Goal: Information Seeking & Learning: Learn about a topic

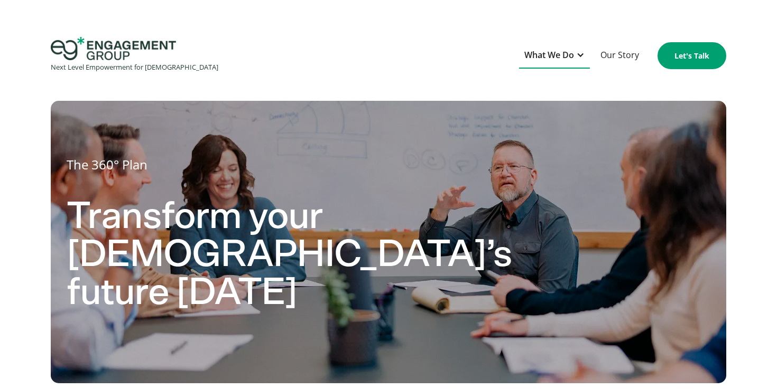
click at [583, 55] on div at bounding box center [580, 55] width 8 height 8
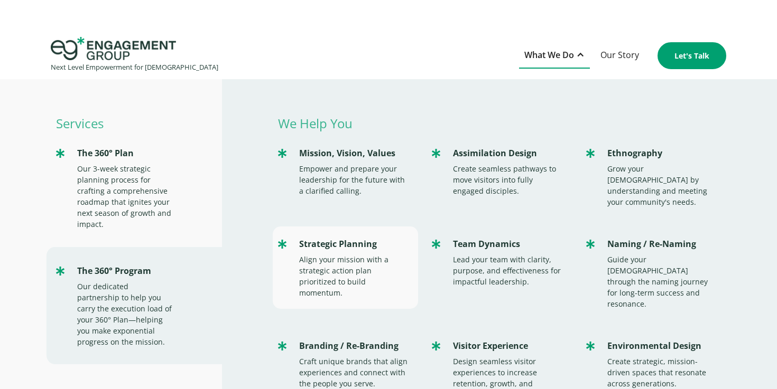
click at [363, 254] on div "Align your mission with a strategic action plan prioritized to build momentum." at bounding box center [353, 276] width 109 height 44
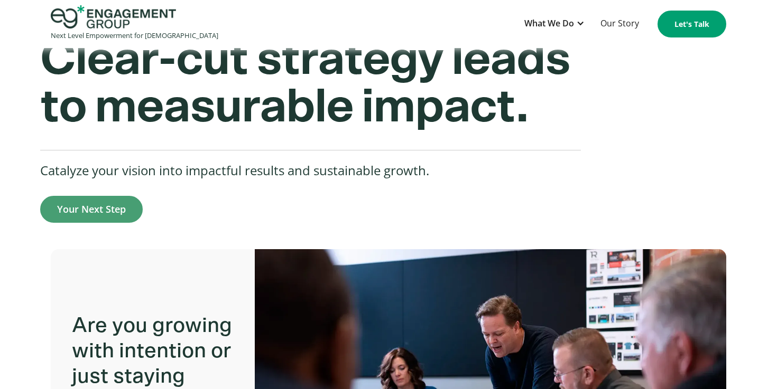
scroll to position [152, 0]
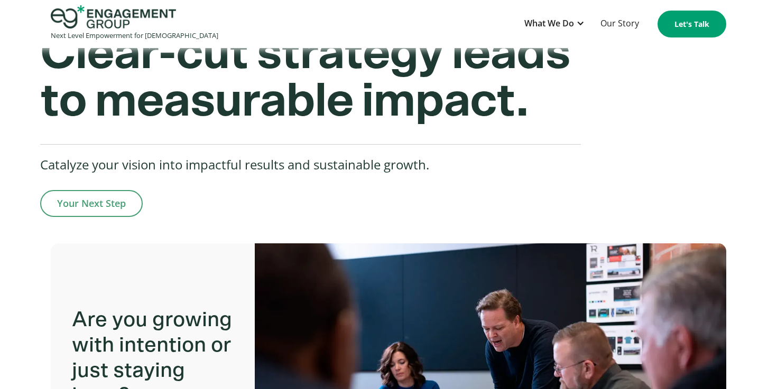
click at [109, 212] on link "Your Next Step" at bounding box center [91, 203] width 103 height 27
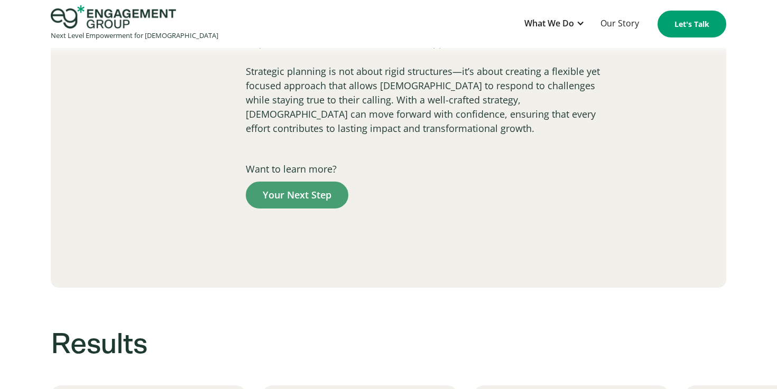
scroll to position [2064, 0]
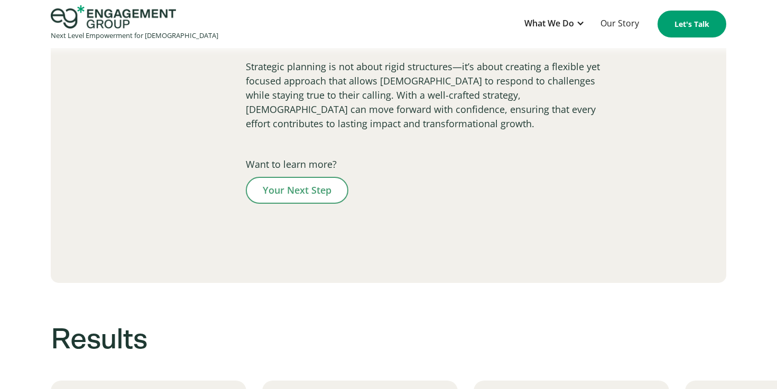
click at [305, 177] on link "Your Next Step" at bounding box center [297, 190] width 103 height 27
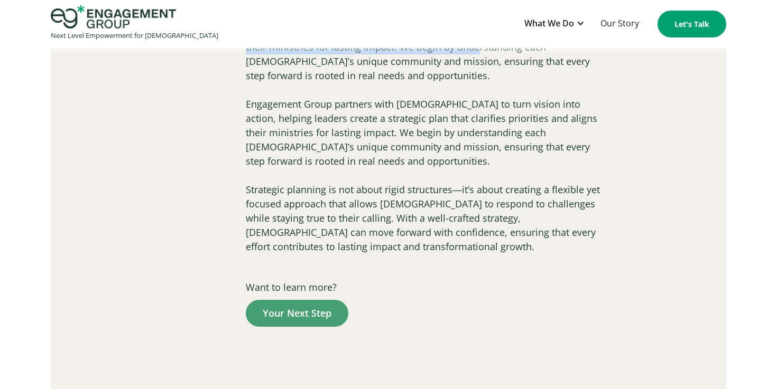
scroll to position [1935, 0]
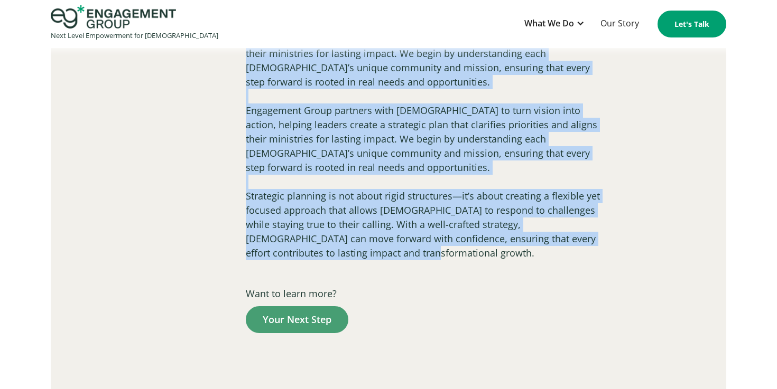
drag, startPoint x: 243, startPoint y: 120, endPoint x: 405, endPoint y: 217, distance: 188.9
copy div "Strategic Planning A compelling vision alone is not enough—churches need a clea…"
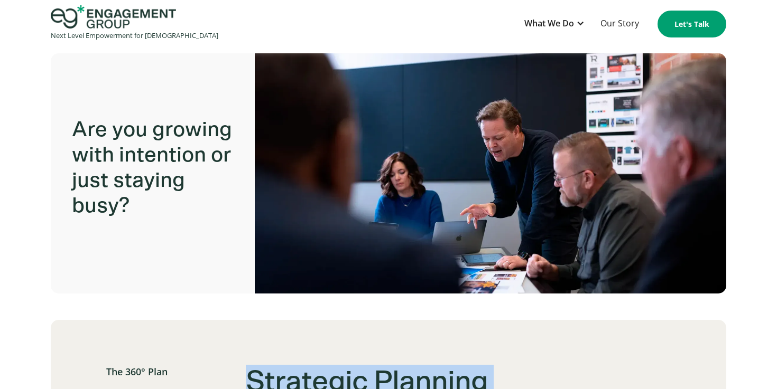
scroll to position [339, 0]
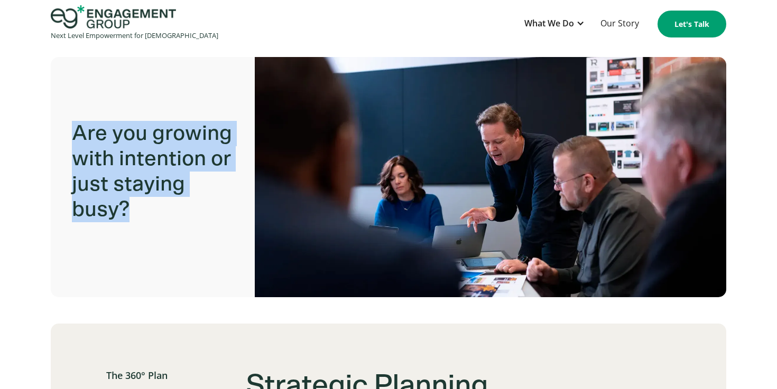
drag, startPoint x: 72, startPoint y: 132, endPoint x: 143, endPoint y: 206, distance: 102.4
click at [143, 206] on p "Are you growing with intention or just staying busy?" at bounding box center [156, 171] width 168 height 123
copy p "Are you growing with intention or just staying busy?"
click at [144, 221] on p "Are you growing with intention or just staying busy?" at bounding box center [156, 171] width 168 height 123
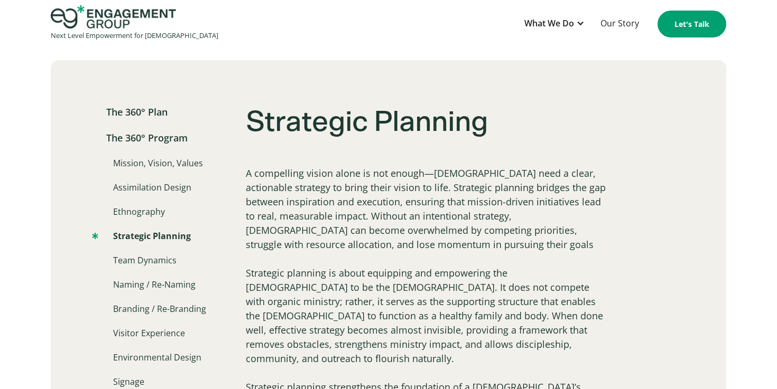
scroll to position [605, 0]
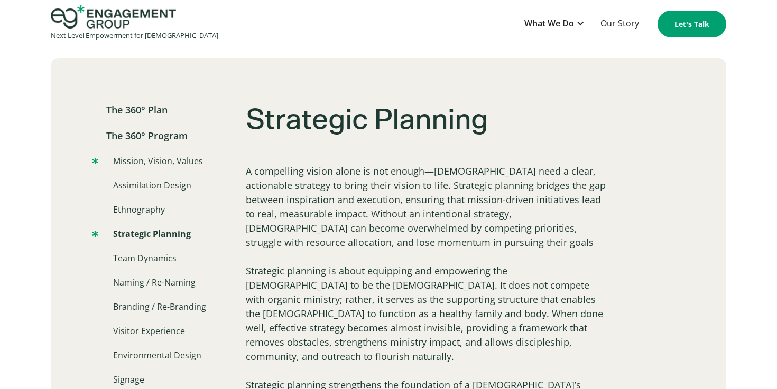
click at [151, 162] on link "Mission, Vision, Values" at bounding box center [147, 161] width 111 height 13
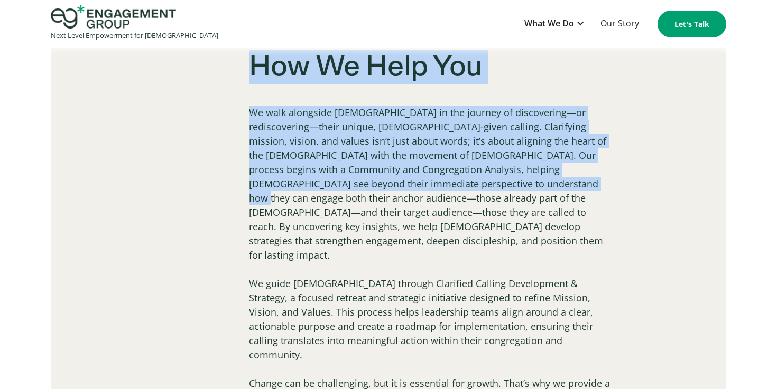
scroll to position [2157, 0]
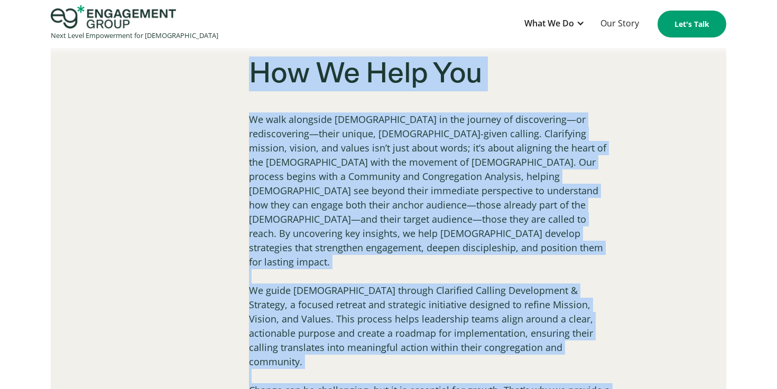
drag, startPoint x: 249, startPoint y: 120, endPoint x: 397, endPoint y: 357, distance: 279.2
copy div "Clarify Your Church’s Calling A strong church mission, vision, and values serve…"
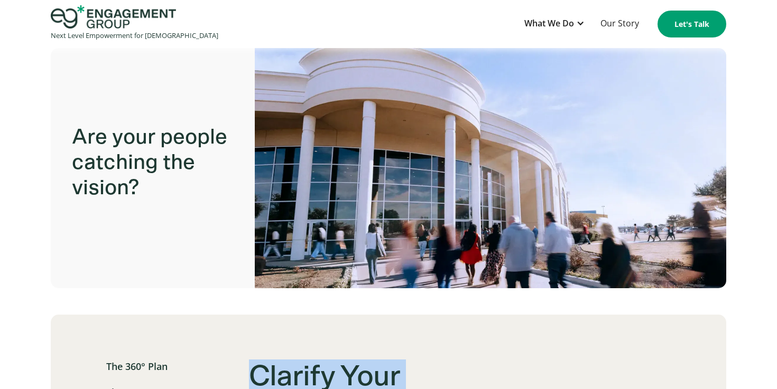
scroll to position [367, 0]
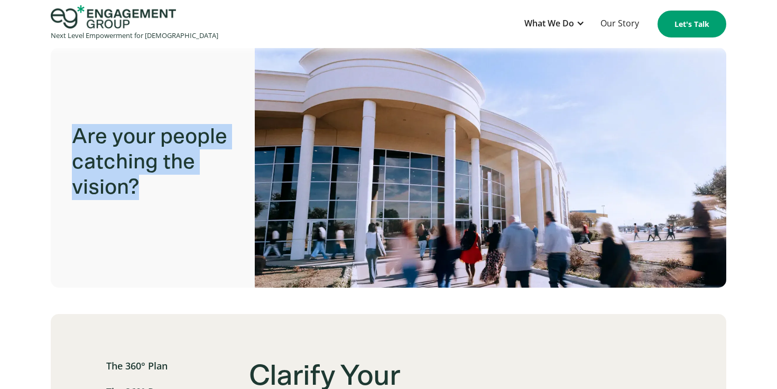
drag, startPoint x: 70, startPoint y: 110, endPoint x: 148, endPoint y: 170, distance: 98.0
click at [148, 170] on div "Are your people catching the vision?" at bounding box center [389, 168] width 676 height 240
copy p "Are your people catching the vision?"
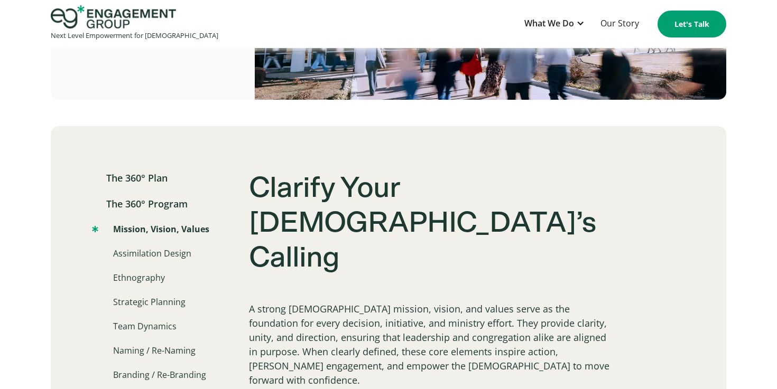
scroll to position [555, 0]
click at [150, 272] on link "Ethnography" at bounding box center [128, 278] width 73 height 13
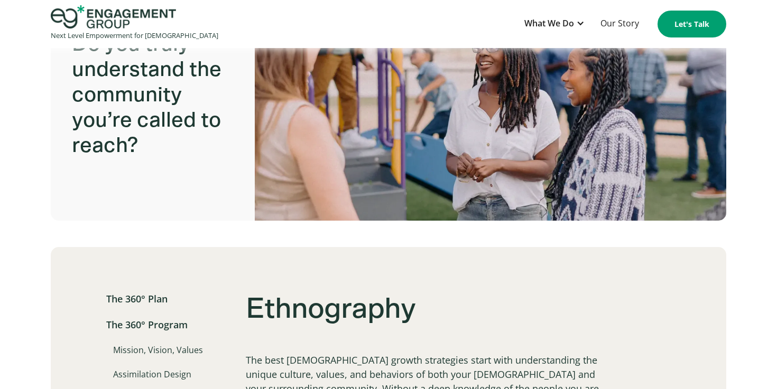
scroll to position [362, 0]
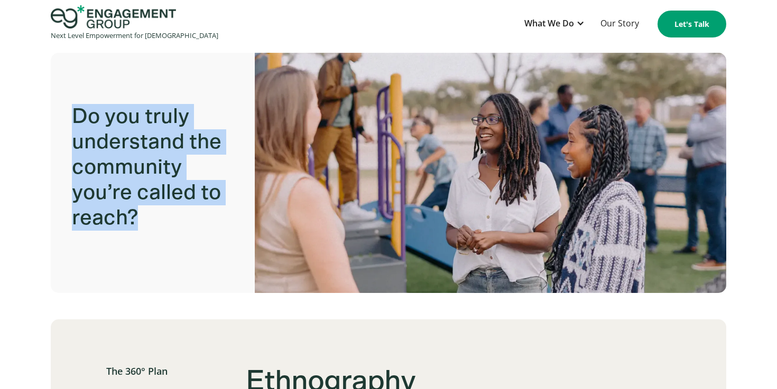
drag, startPoint x: 73, startPoint y: 112, endPoint x: 154, endPoint y: 220, distance: 134.9
click at [154, 220] on p "Do you truly understand the community you’re called to reach?" at bounding box center [156, 168] width 168 height 148
copy p "Do you truly understand the community you’re called to reach?"
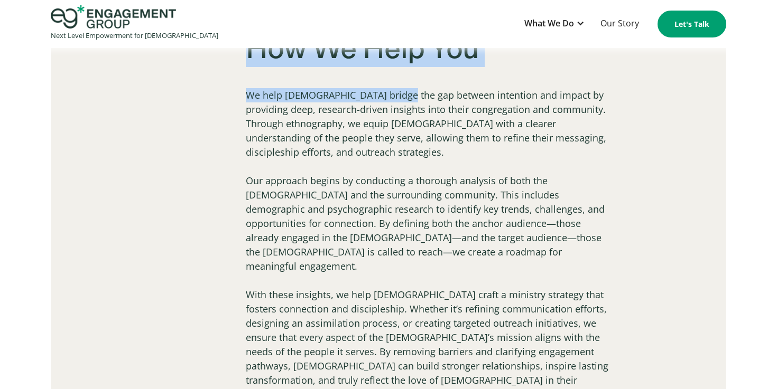
scroll to position [1872, 0]
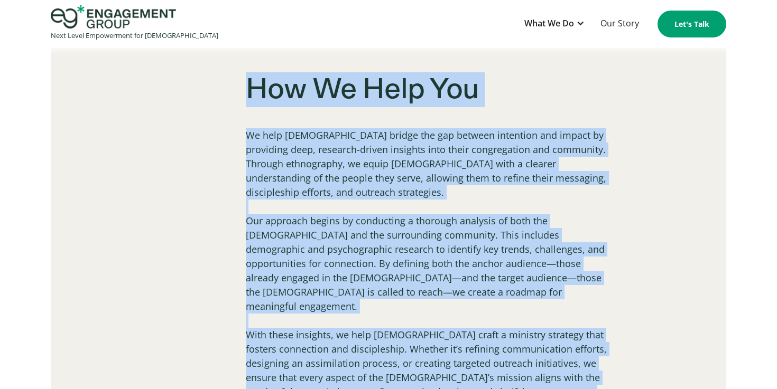
drag, startPoint x: 246, startPoint y: 154, endPoint x: 428, endPoint y: 345, distance: 263.9
copy div "Ethnography The best church growth strategies start with understanding the uniq…"
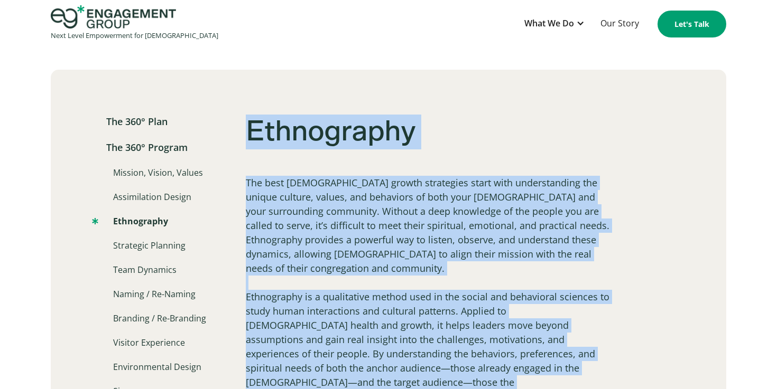
scroll to position [574, 0]
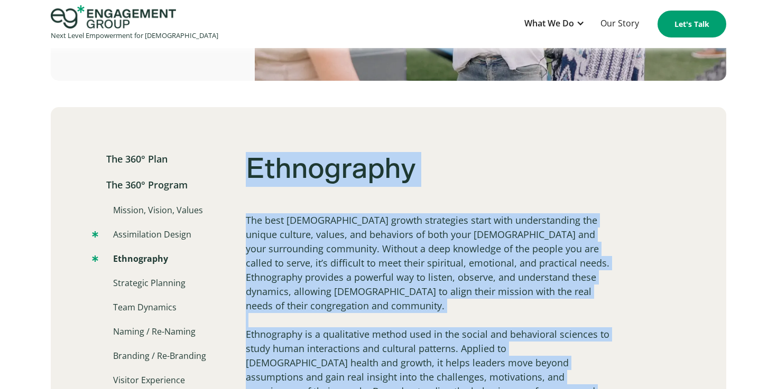
click at [164, 239] on link "Assimilation Design" at bounding box center [141, 234] width 99 height 13
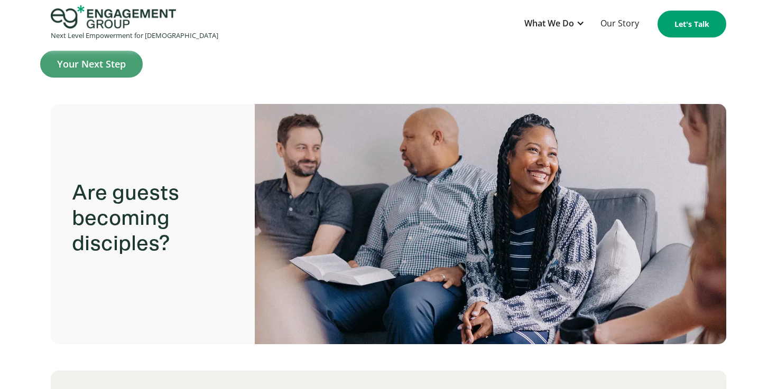
scroll to position [296, 0]
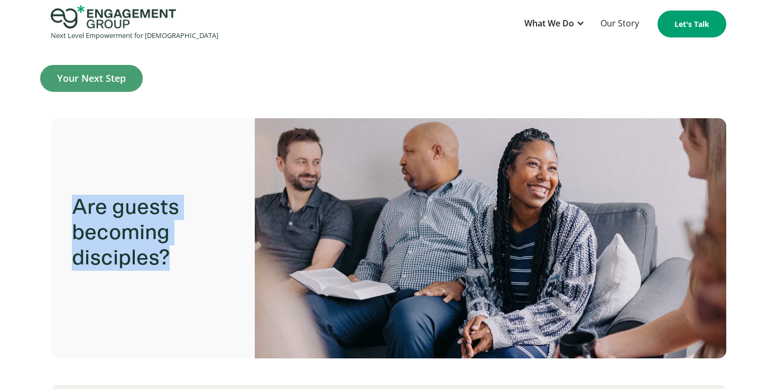
drag, startPoint x: 69, startPoint y: 201, endPoint x: 187, endPoint y: 263, distance: 133.1
click at [187, 263] on div "Are guests becoming disciples?" at bounding box center [389, 238] width 676 height 240
copy p "Are guests becoming disciples?"
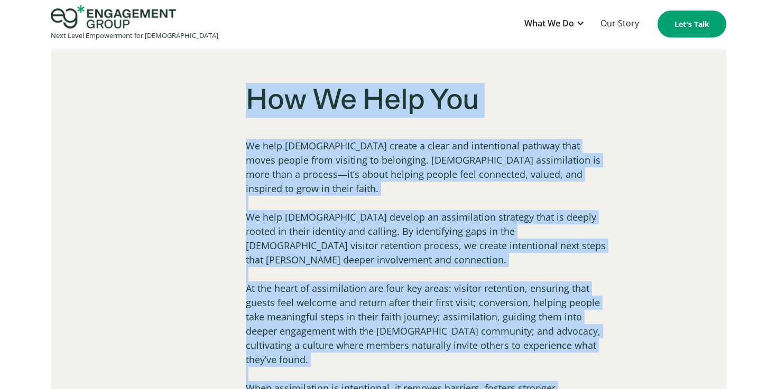
scroll to position [1902, 0]
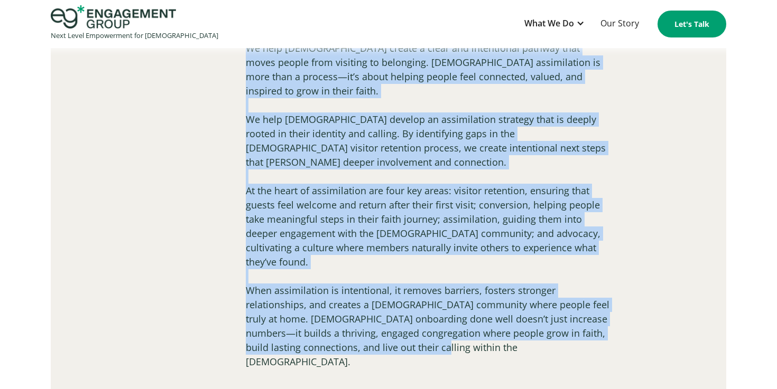
drag, startPoint x: 244, startPoint y: 156, endPoint x: 434, endPoint y: 226, distance: 203.3
copy div "Assimilation Design Assimilation is the process of guiding visitors from their …"
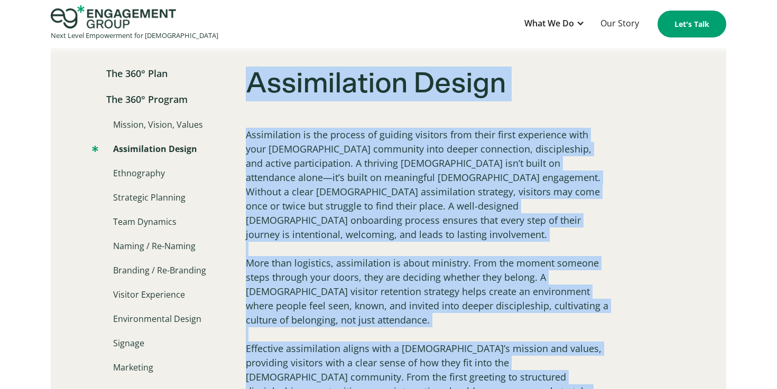
scroll to position [657, 0]
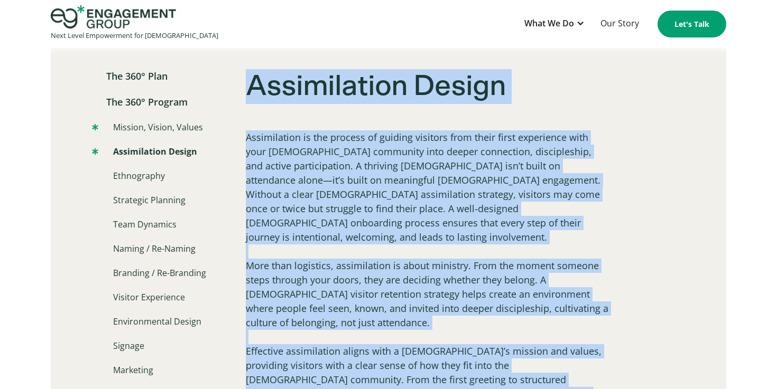
click at [159, 125] on link "Mission, Vision, Values" at bounding box center [147, 127] width 111 height 13
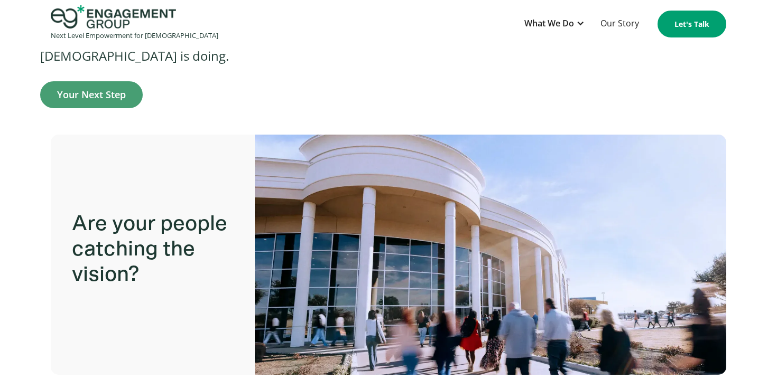
scroll to position [286, 0]
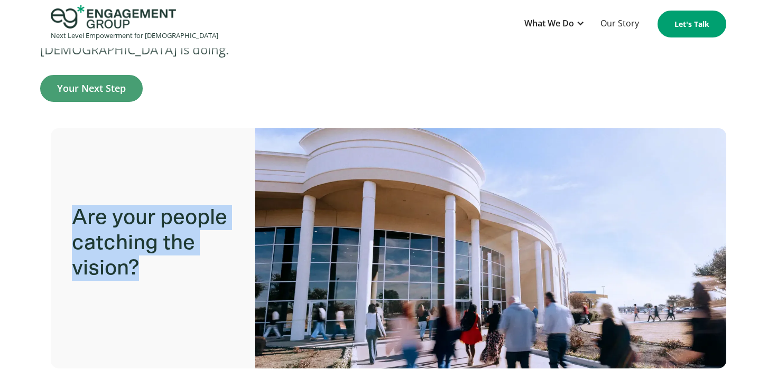
drag, startPoint x: 73, startPoint y: 198, endPoint x: 160, endPoint y: 259, distance: 106.2
click at [160, 259] on p "Are your people catching the vision?" at bounding box center [156, 242] width 168 height 97
copy p "Are your people catching the vision?"
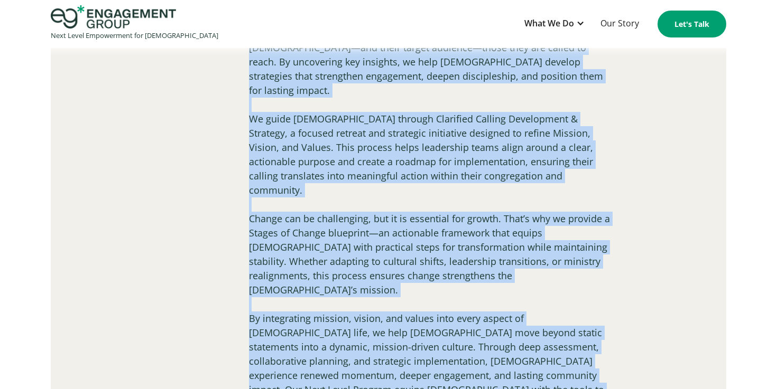
scroll to position [2370, 0]
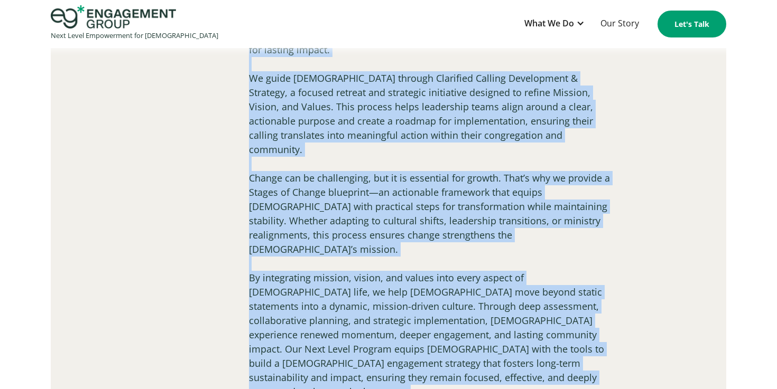
drag, startPoint x: 248, startPoint y: 161, endPoint x: 375, endPoint y: 150, distance: 127.3
copy div "Clarify Your Church’s Calling A strong church mission, vision, and values serve…"
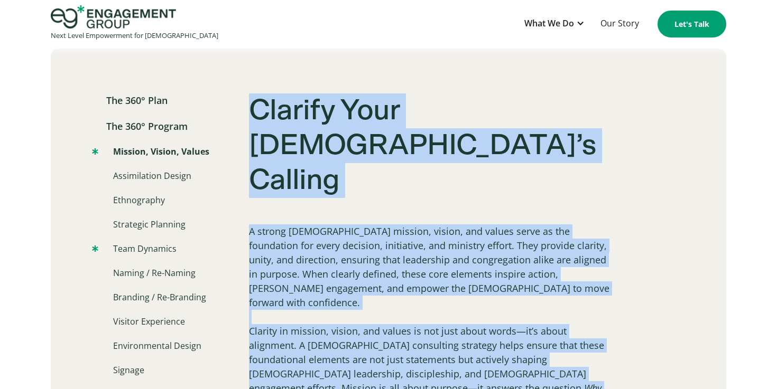
scroll to position [636, 0]
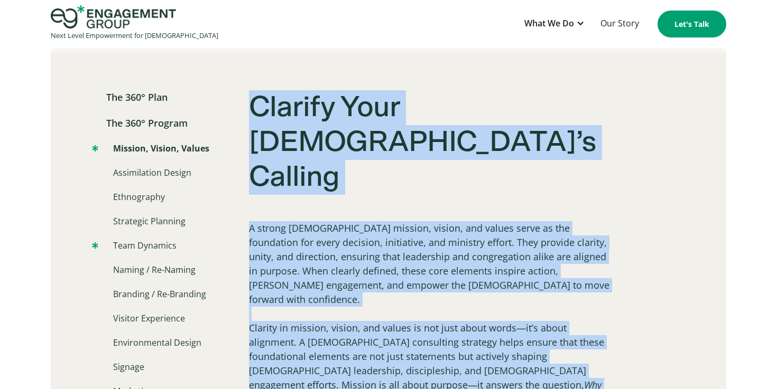
click at [129, 239] on link "Team Dynamics" at bounding box center [134, 245] width 85 height 13
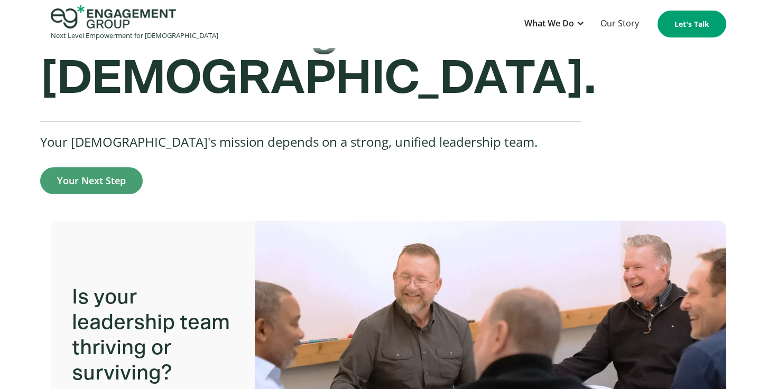
scroll to position [225, 0]
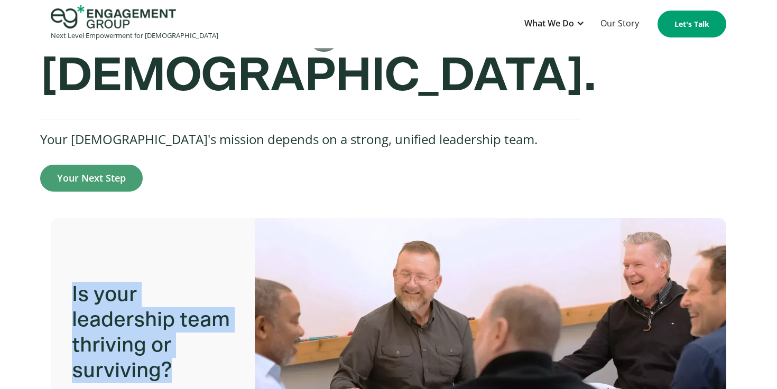
drag, startPoint x: 71, startPoint y: 249, endPoint x: 183, endPoint y: 327, distance: 136.2
click at [183, 327] on p "Is your leadership team thriving or surviving?" at bounding box center [156, 333] width 168 height 123
copy p "Is your leadership team thriving or surviving?"
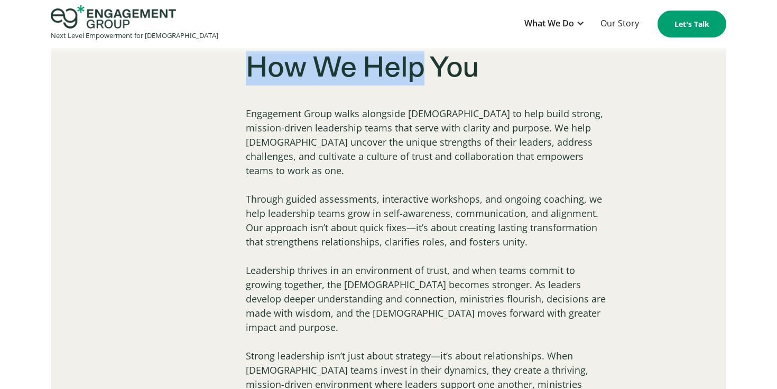
scroll to position [1431, 0]
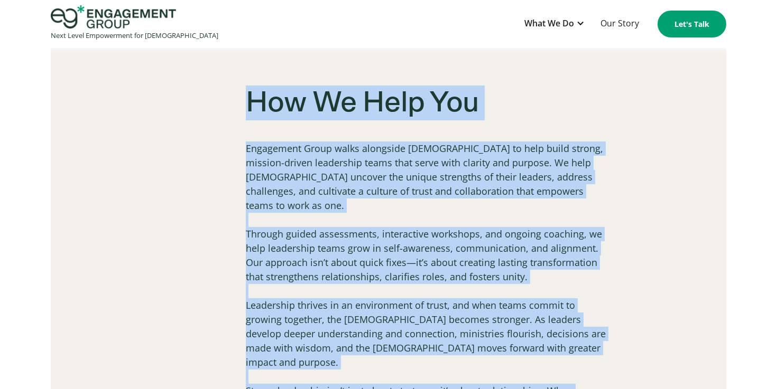
drag, startPoint x: 247, startPoint y: 225, endPoint x: 410, endPoint y: 335, distance: 196.1
copy div "Team Dynamics A church’s mission depends on a strong, unified leadership team. …"
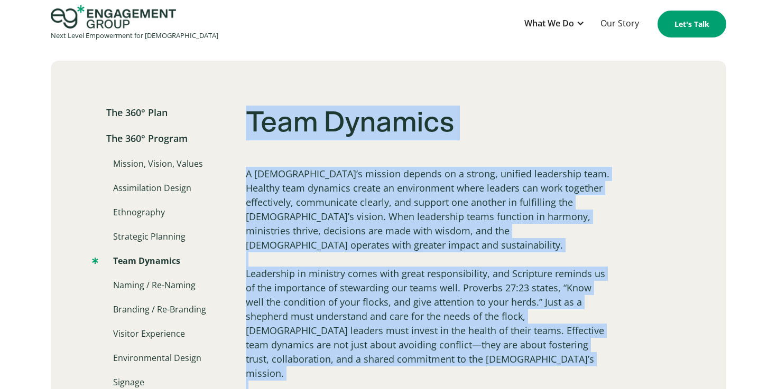
scroll to position [667, 0]
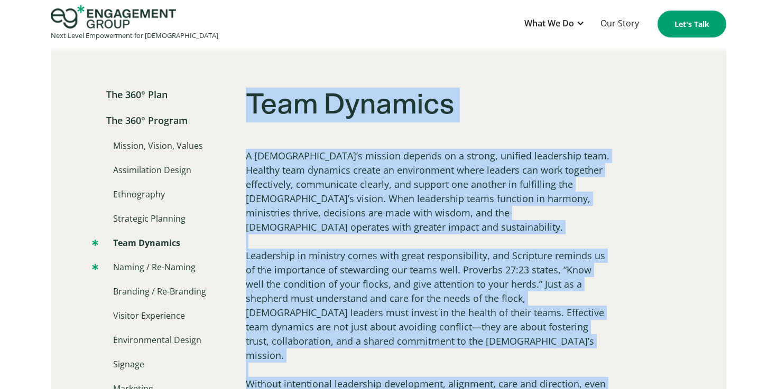
click at [162, 261] on link "Naming / Re-Naming" at bounding box center [144, 267] width 104 height 13
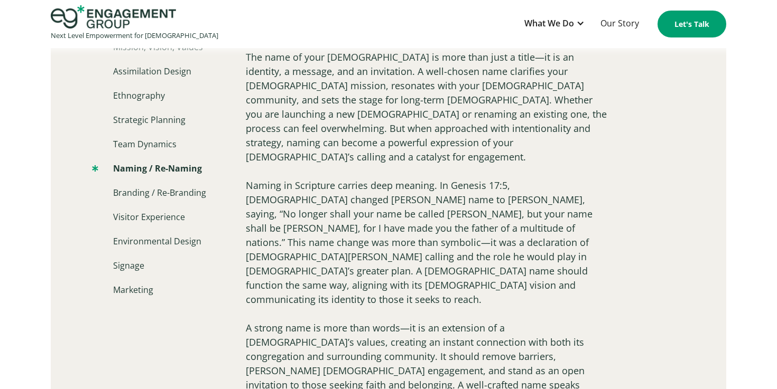
scroll to position [737, 0]
click at [182, 197] on link "Branding / Re-Branding" at bounding box center [149, 193] width 114 height 13
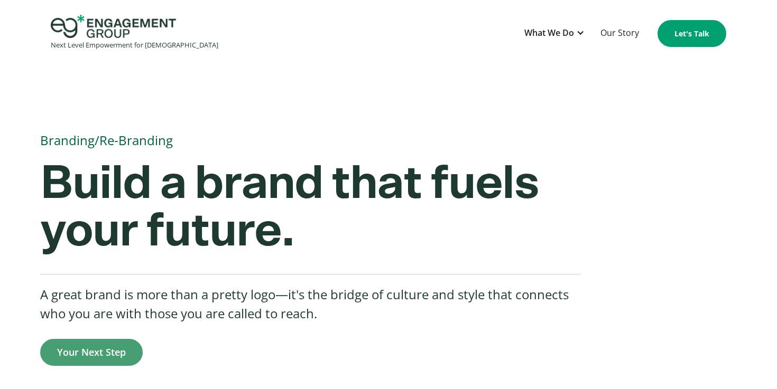
scroll to position [12, 0]
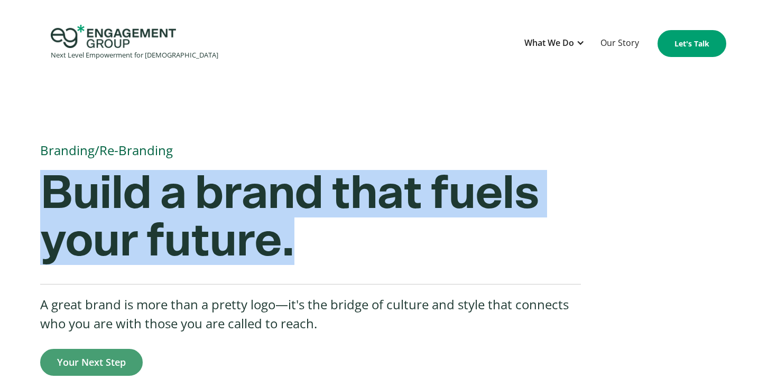
drag, startPoint x: 44, startPoint y: 190, endPoint x: 320, endPoint y: 259, distance: 285.1
click at [320, 259] on h2 "Build a brand that fuels your future." at bounding box center [310, 224] width 541 height 109
copy strong "Build a brand that fuels your future."
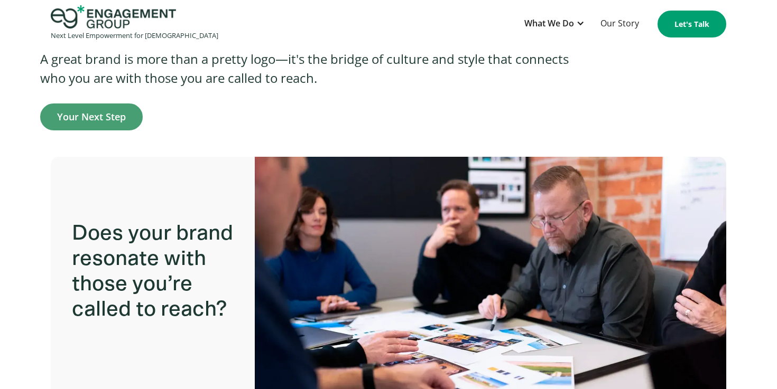
scroll to position [308, 0]
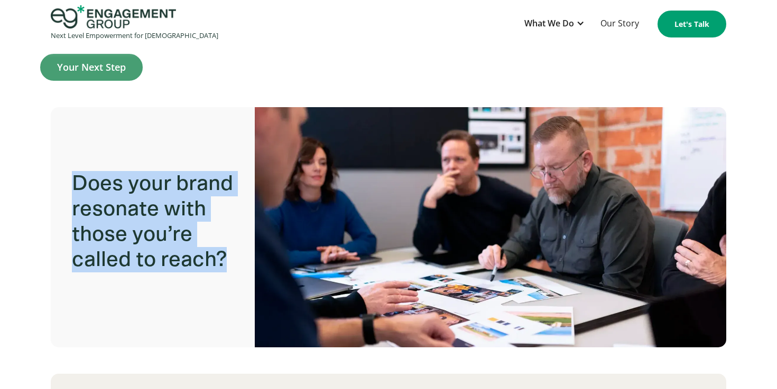
drag, startPoint x: 73, startPoint y: 184, endPoint x: 228, endPoint y: 269, distance: 176.0
click at [228, 269] on p "Does your brand resonate with those you’re called to reach?" at bounding box center [156, 222] width 168 height 123
copy p "Does your brand resonate with those you’re called to reach?"
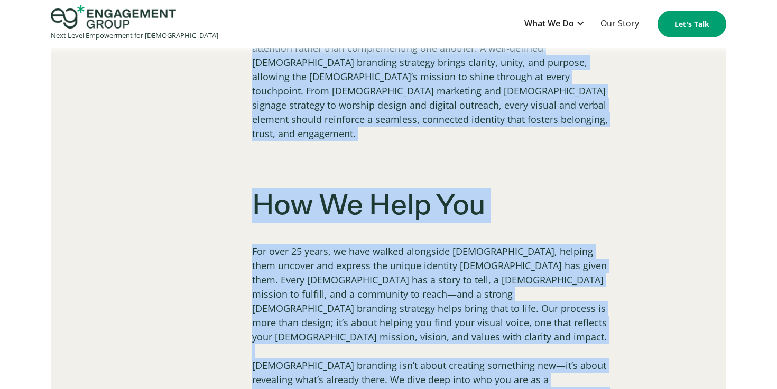
scroll to position [1743, 0]
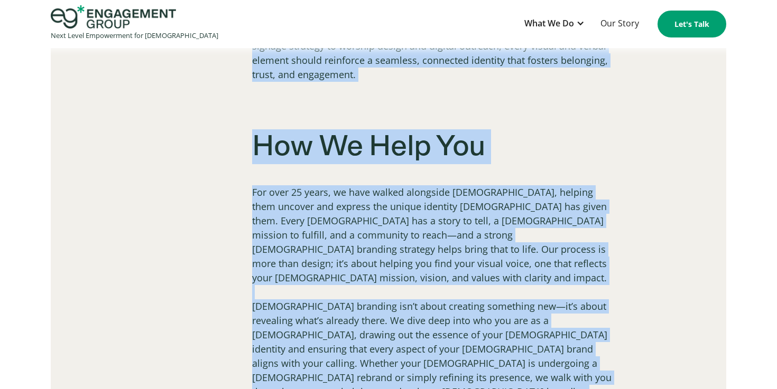
drag, startPoint x: 253, startPoint y: 71, endPoint x: 554, endPoint y: 265, distance: 358.6
copy div "Loremips/Do-Sitametc A elitse doeius tempo in utla etdo m aliq en admin veniamq…"
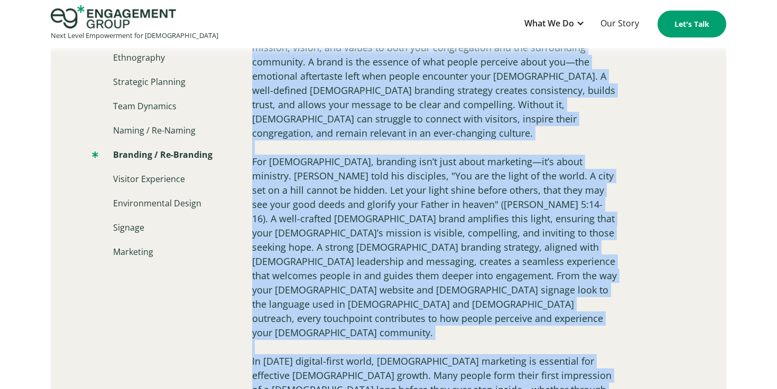
scroll to position [760, 0]
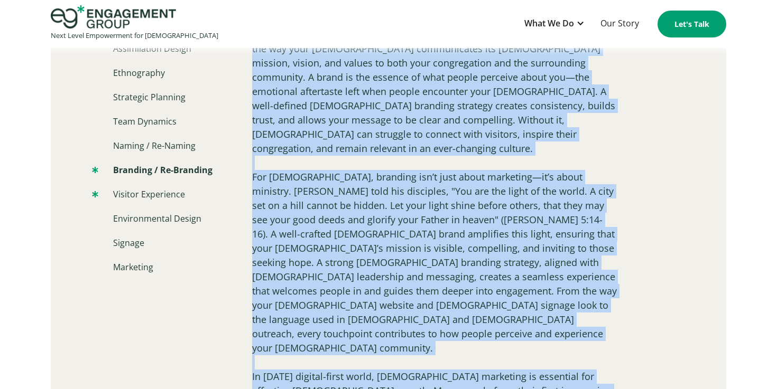
click at [149, 190] on link "Visitor Experience" at bounding box center [138, 194] width 93 height 13
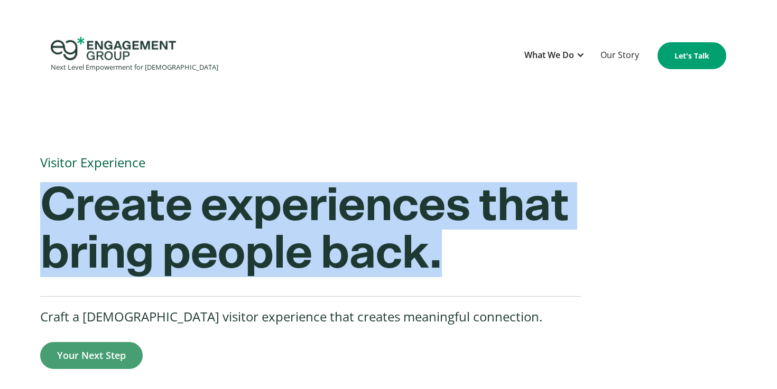
drag, startPoint x: 40, startPoint y: 203, endPoint x: 471, endPoint y: 271, distance: 437.1
click at [471, 271] on h2 "Create experiences that bring people back." at bounding box center [310, 236] width 541 height 109
copy strong "Create experiences that bring people back."
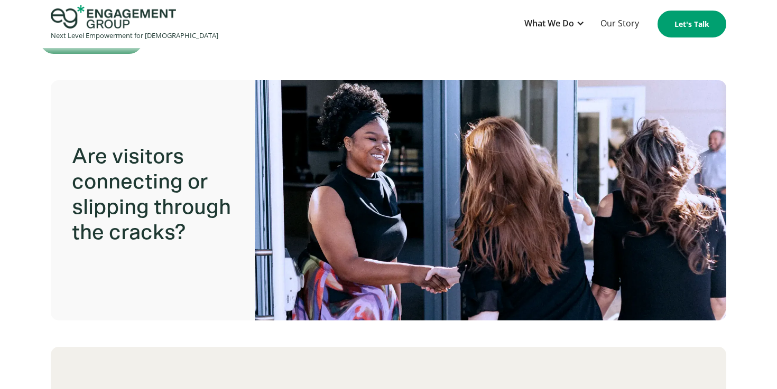
scroll to position [316, 0]
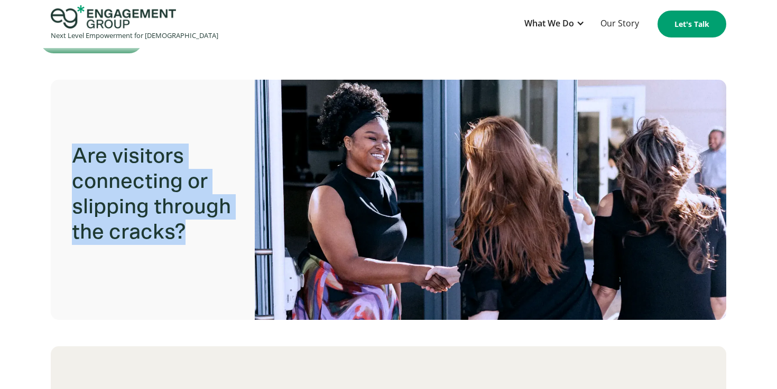
drag, startPoint x: 74, startPoint y: 156, endPoint x: 201, endPoint y: 235, distance: 149.7
click at [201, 235] on p "Are visitors connecting or slipping through the cracks?" at bounding box center [156, 194] width 168 height 123
copy p "Are visitors connecting or slipping through the cracks?"
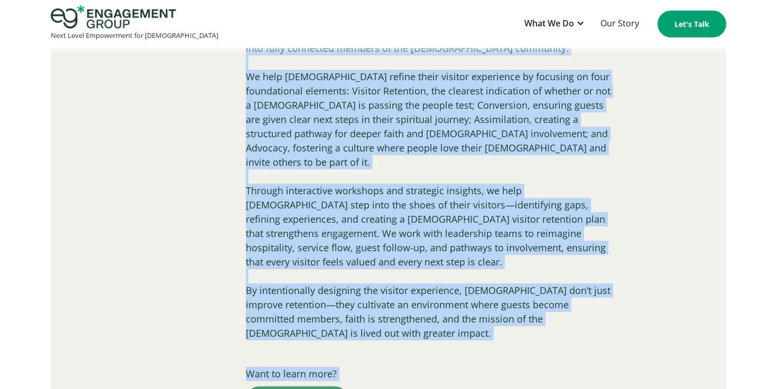
scroll to position [1774, 0]
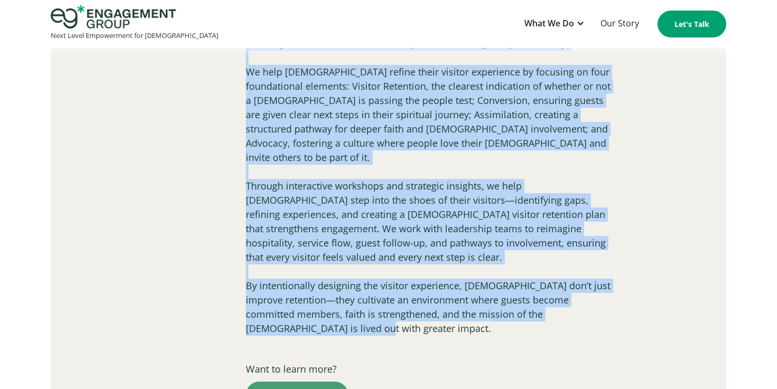
drag, startPoint x: 246, startPoint y: 124, endPoint x: 317, endPoint y: 230, distance: 127.7
copy div "Visitor Experience A church’s mission is only as effective as its ability to co…"
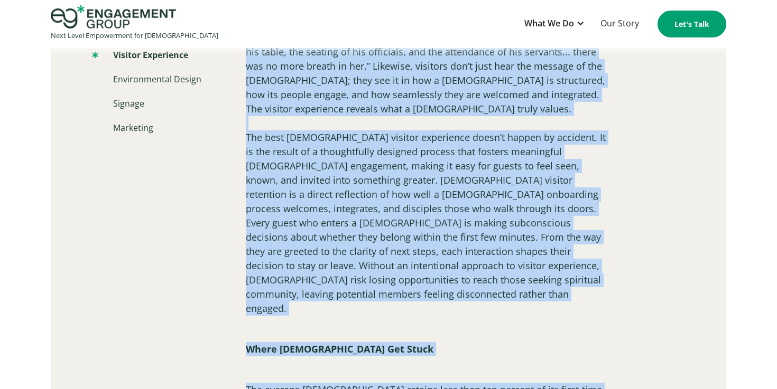
scroll to position [763, 0]
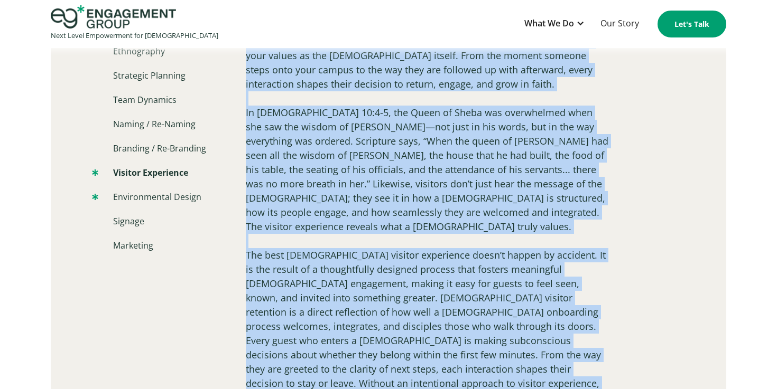
click at [138, 195] on link "Environmental Design" at bounding box center [146, 197] width 109 height 13
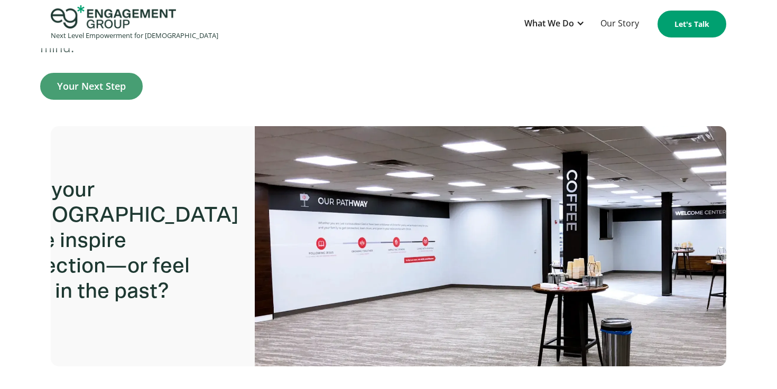
scroll to position [288, 0]
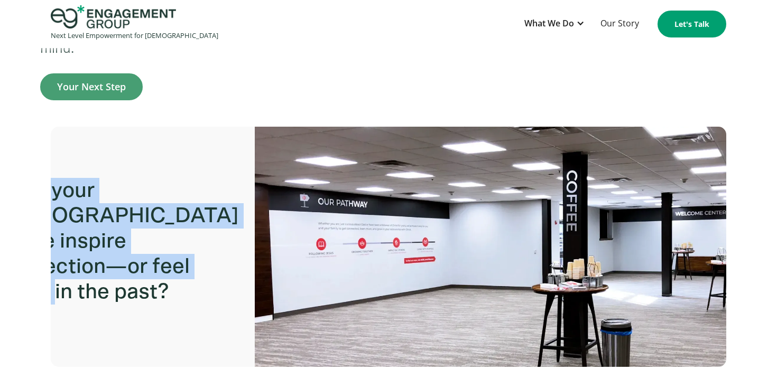
drag, startPoint x: 72, startPoint y: 178, endPoint x: 168, endPoint y: 317, distance: 169.0
click at [168, 316] on p "Does your [DEMOGRAPHIC_DATA] space inspire connection—or feel stuck in the past?" at bounding box center [117, 242] width 244 height 148
copy p "Does your [DEMOGRAPHIC_DATA] space inspire connection—or feel stuck in the past?"
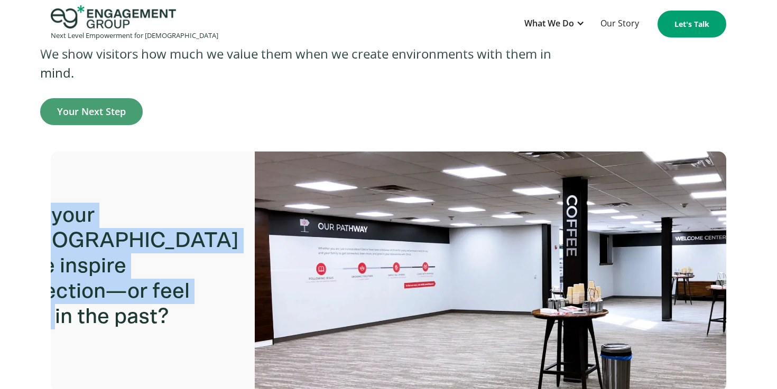
scroll to position [262, 0]
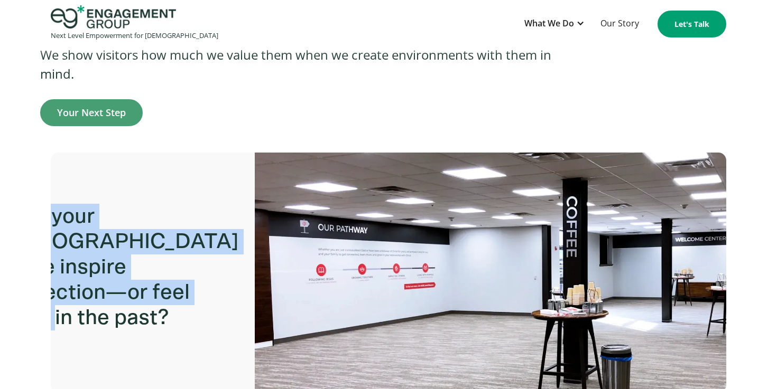
copy p "Does your [DEMOGRAPHIC_DATA] space inspire connection—or feel stuck in the past?"
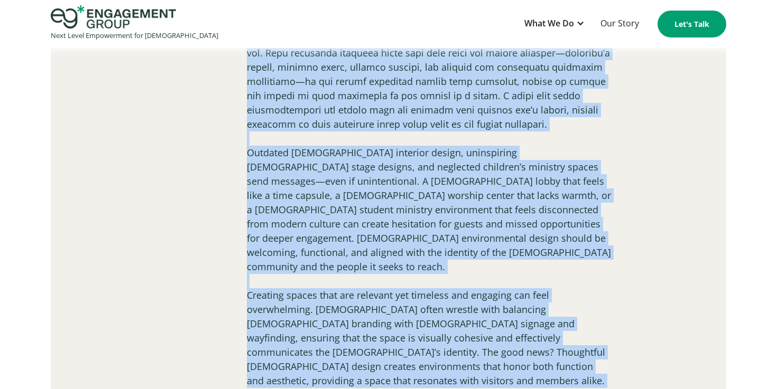
scroll to position [1450, 0]
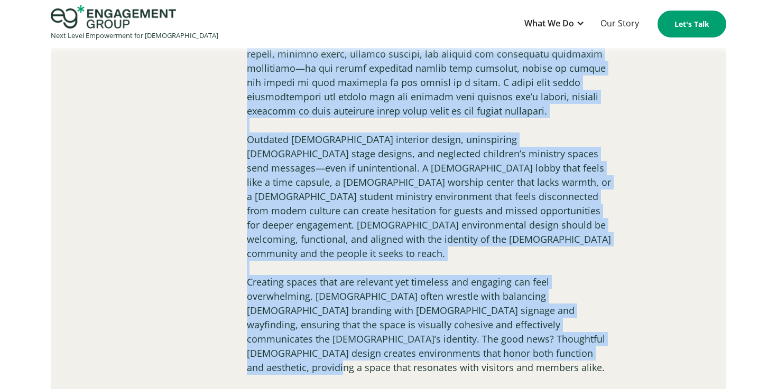
drag, startPoint x: 246, startPoint y: 136, endPoint x: 509, endPoint y: 270, distance: 295.0
click at [509, 270] on div "Environmental Design We show visitors how much we value them when we create env…" at bounding box center [429, 57] width 365 height 1561
copy div "Loremipsumdol Sitame Co adip elitsedd eiu temp in utlab etdo magn al enimad min…"
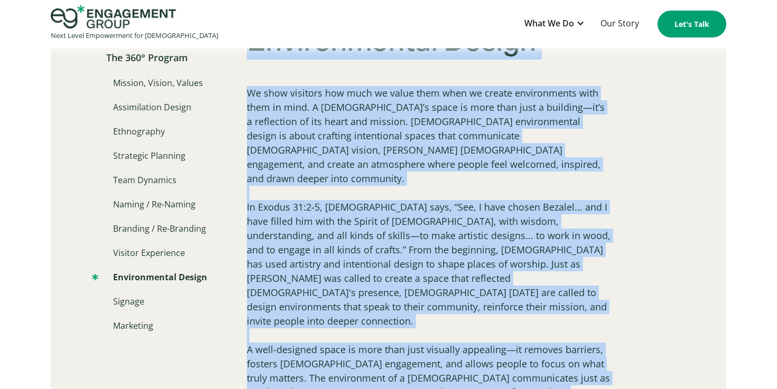
scroll to position [702, 0]
click at [123, 303] on link "Signage" at bounding box center [118, 301] width 52 height 13
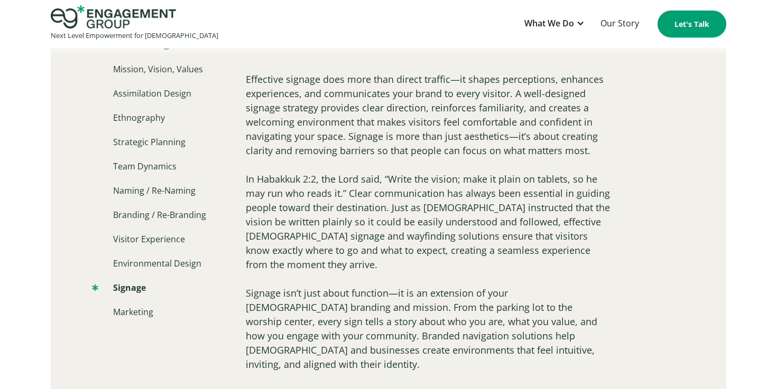
scroll to position [784, 0]
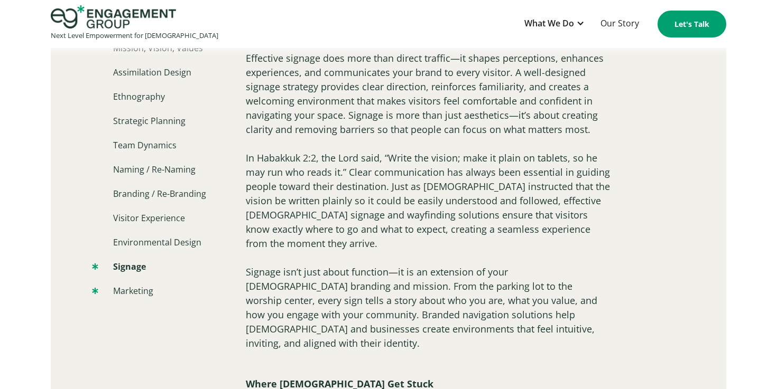
click at [132, 290] on link "Marketing" at bounding box center [122, 291] width 61 height 13
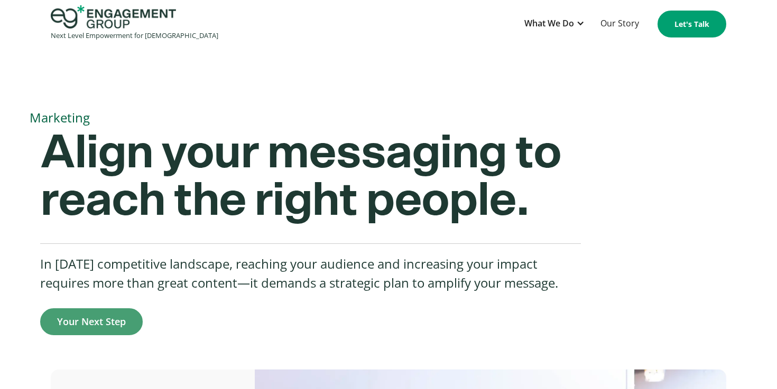
scroll to position [44, 0]
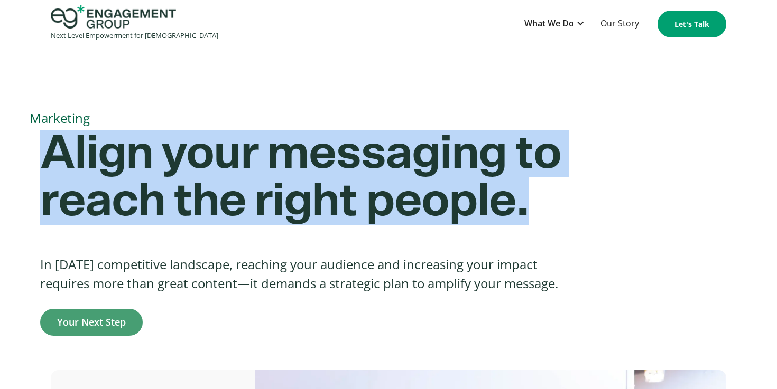
drag, startPoint x: 41, startPoint y: 145, endPoint x: 559, endPoint y: 226, distance: 523.6
click at [559, 226] on h2 "Align your messaging to reach the right people." at bounding box center [310, 184] width 541 height 109
copy strong "Align your messaging to reach the right people."
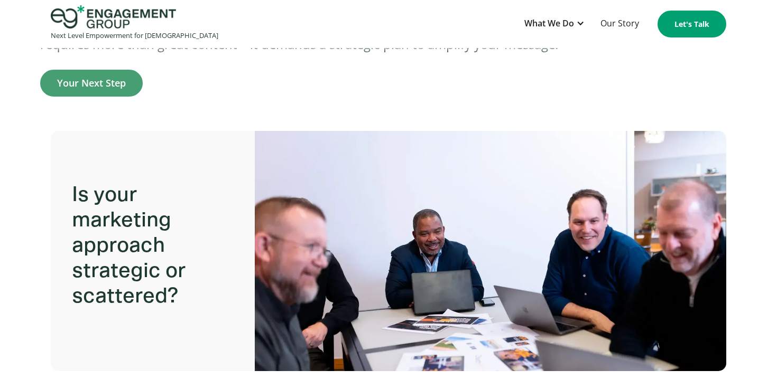
scroll to position [287, 0]
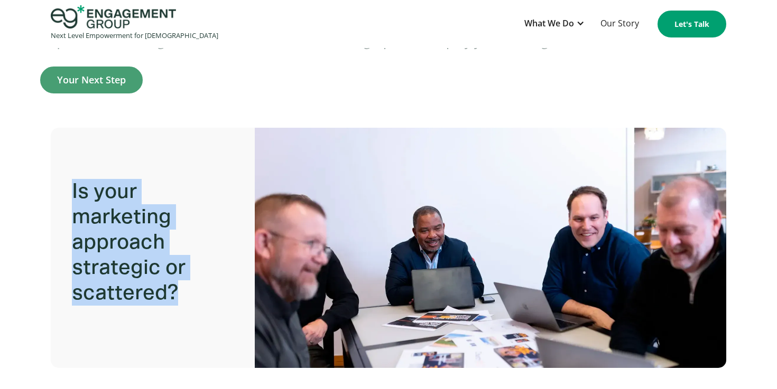
drag, startPoint x: 71, startPoint y: 195, endPoint x: 189, endPoint y: 290, distance: 150.7
click at [189, 290] on p "Is your marketing approach strategic or scattered?" at bounding box center [156, 243] width 168 height 148
copy p "Is your marketing approach strategic or scattered?"
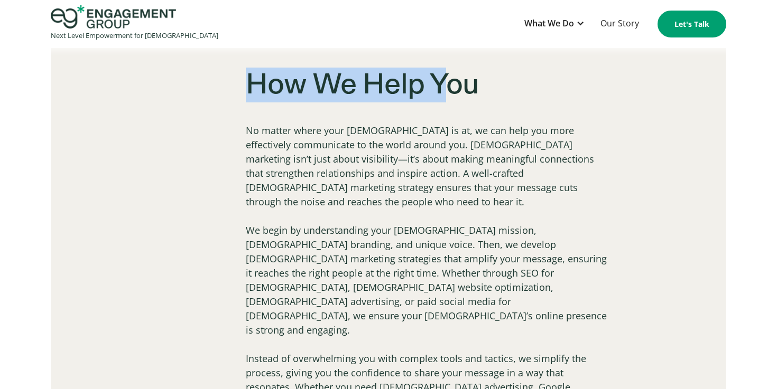
scroll to position [1660, 0]
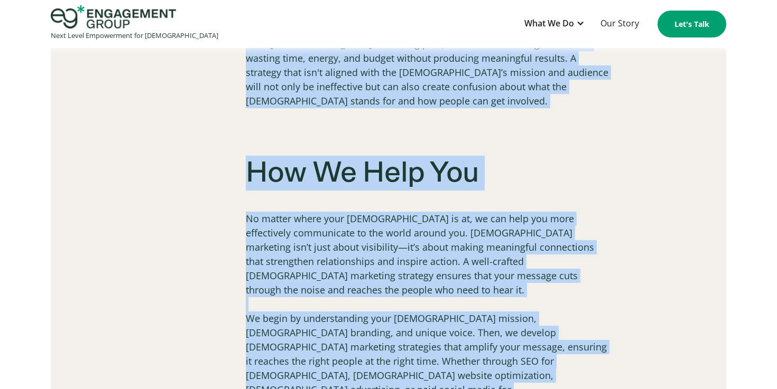
drag, startPoint x: 246, startPoint y: 163, endPoint x: 456, endPoint y: 309, distance: 256.0
copy div "Marketing In a world filled with busyness and constant distractions, sharing th…"
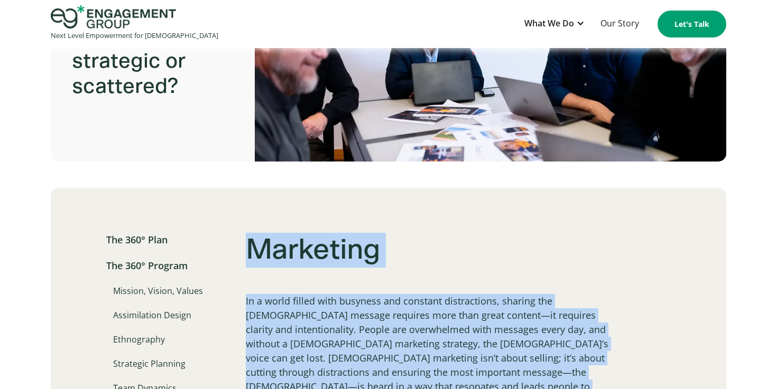
scroll to position [505, 0]
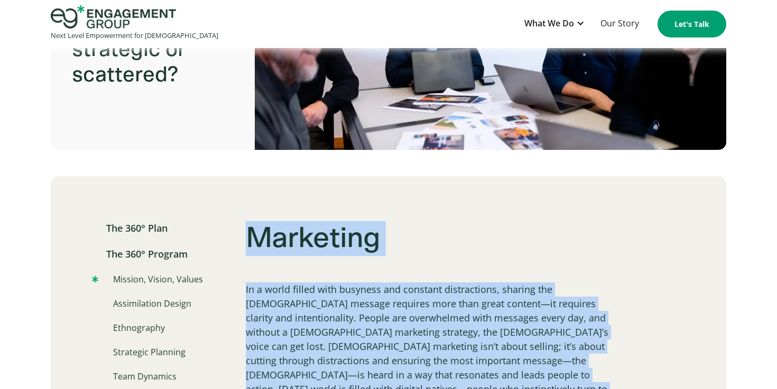
click at [155, 279] on link "Mission, Vision, Values" at bounding box center [147, 279] width 111 height 13
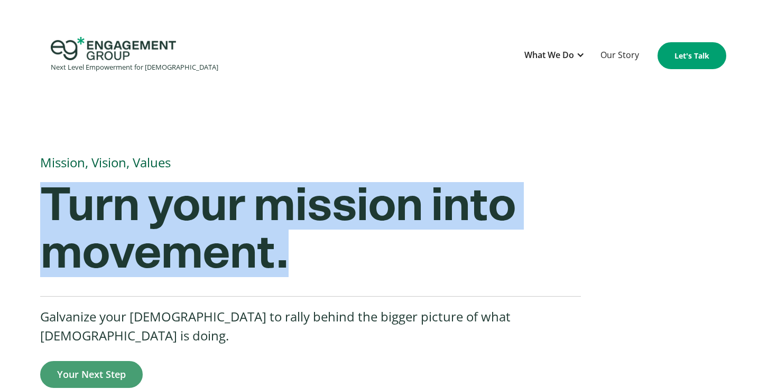
drag, startPoint x: 50, startPoint y: 201, endPoint x: 293, endPoint y: 258, distance: 249.3
click at [293, 258] on h2 "Turn your mission into movement." at bounding box center [310, 236] width 541 height 109
copy strong "Turn your mission into movement."
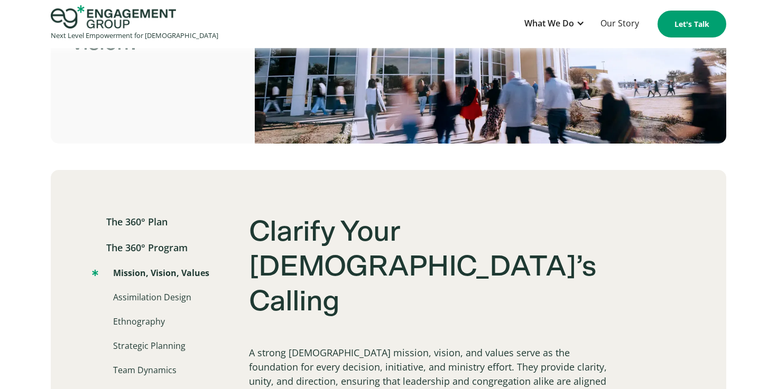
scroll to position [513, 0]
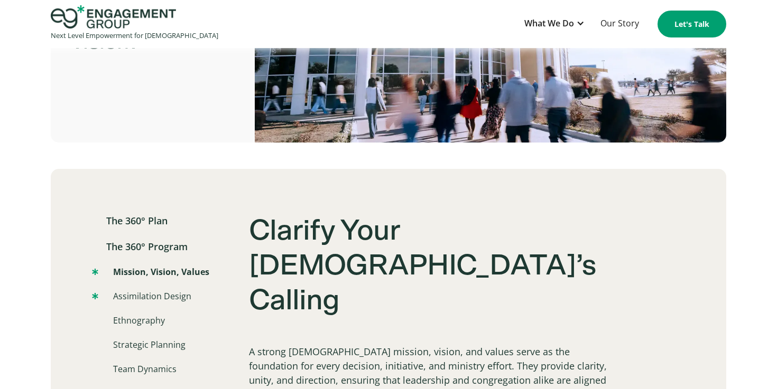
click at [153, 290] on link "Assimilation Design" at bounding box center [141, 296] width 99 height 13
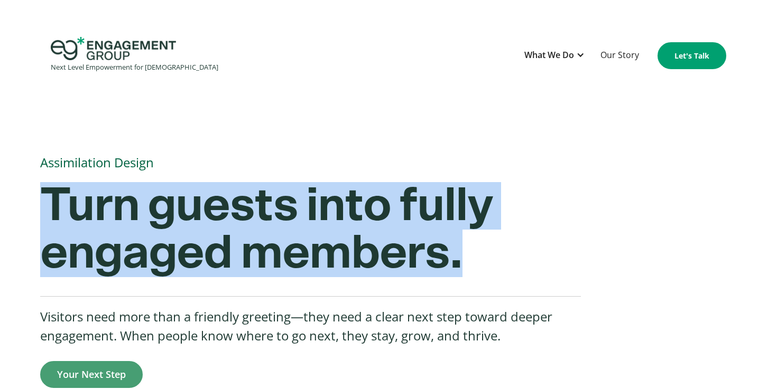
drag, startPoint x: 44, startPoint y: 205, endPoint x: 460, endPoint y: 248, distance: 418.2
click at [460, 248] on strong "Turn guests into fully engaged members." at bounding box center [266, 229] width 452 height 95
copy strong "Turn guests into fully engaged members."
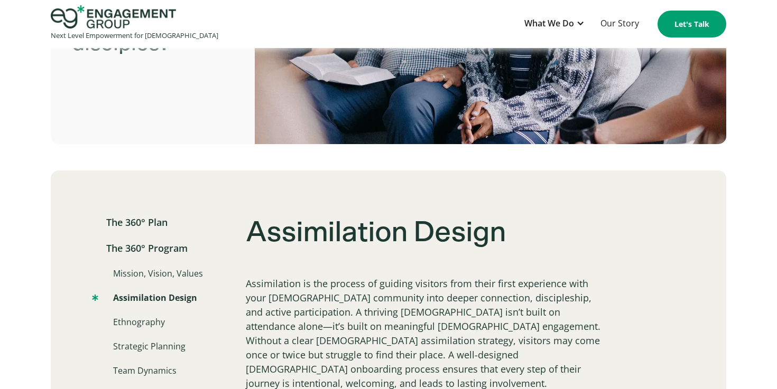
scroll to position [512, 0]
click at [155, 321] on link "Ethnography" at bounding box center [128, 322] width 73 height 13
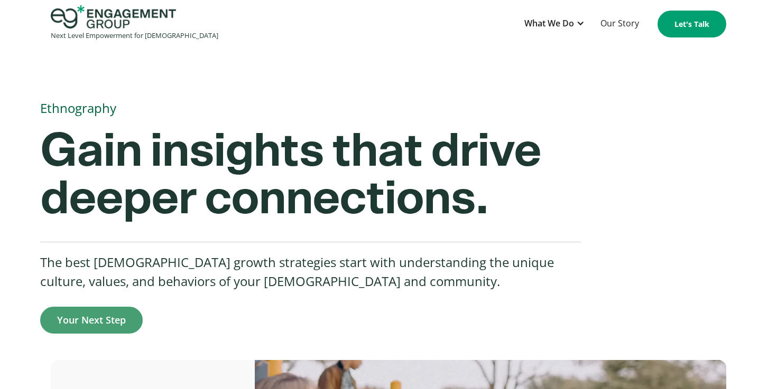
scroll to position [46, 0]
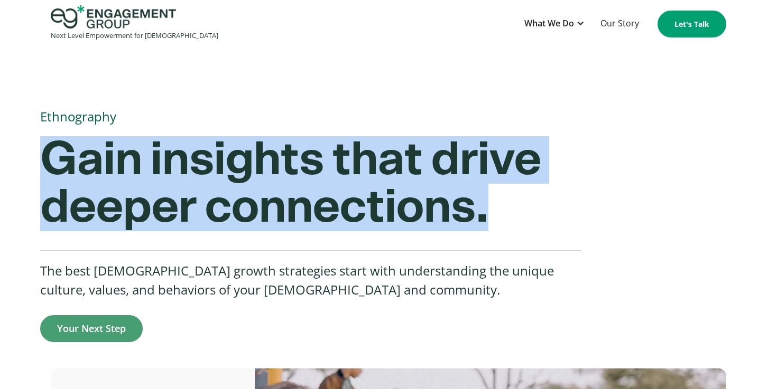
drag, startPoint x: 43, startPoint y: 160, endPoint x: 503, endPoint y: 225, distance: 463.8
click at [503, 225] on h2 "Gain insights that drive deeper connections." at bounding box center [310, 190] width 541 height 109
copy strong "Gain insights that drive deeper connections."
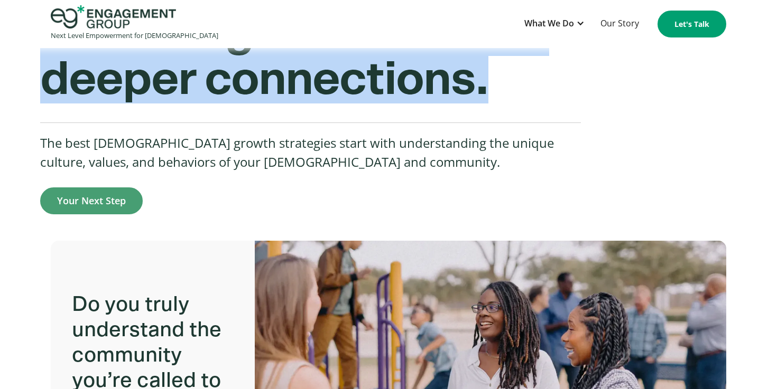
scroll to position [182, 0]
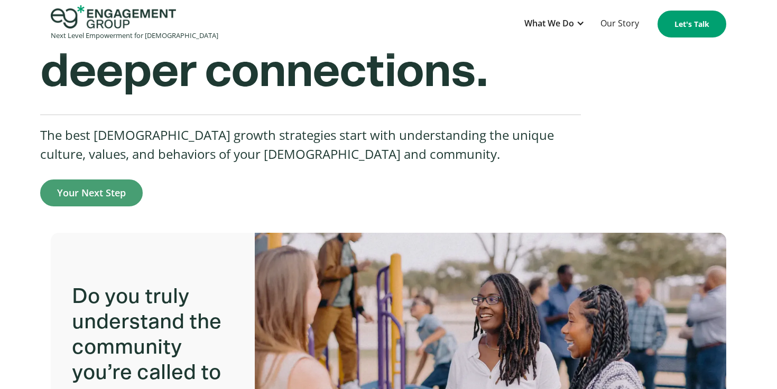
click at [630, 190] on div "Gain insights that drive deeper connections. The best church growth strategies …" at bounding box center [378, 104] width 676 height 206
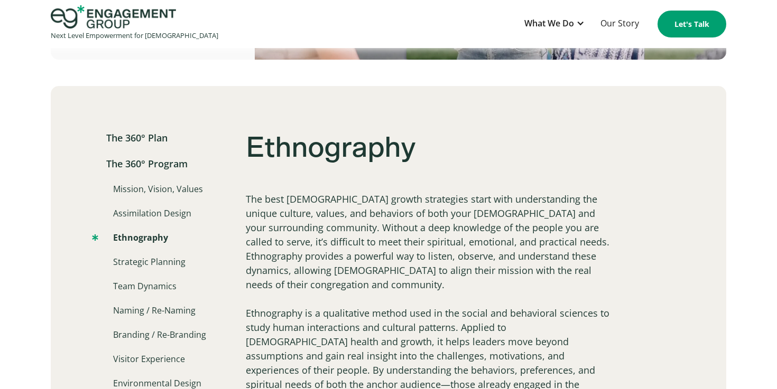
scroll to position [599, 0]
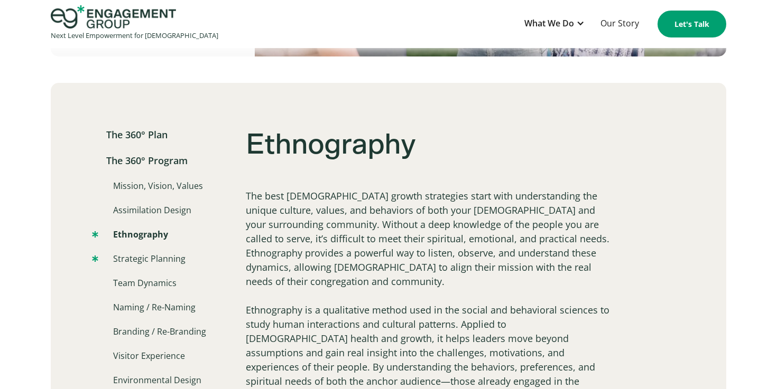
click at [140, 255] on link "Strategic Planning" at bounding box center [139, 259] width 94 height 13
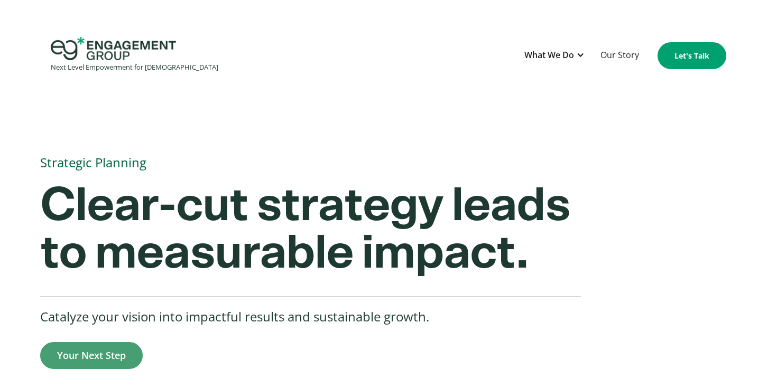
click at [47, 207] on strong "Clear-cut strategy leads to measurable impact." at bounding box center [305, 229] width 530 height 95
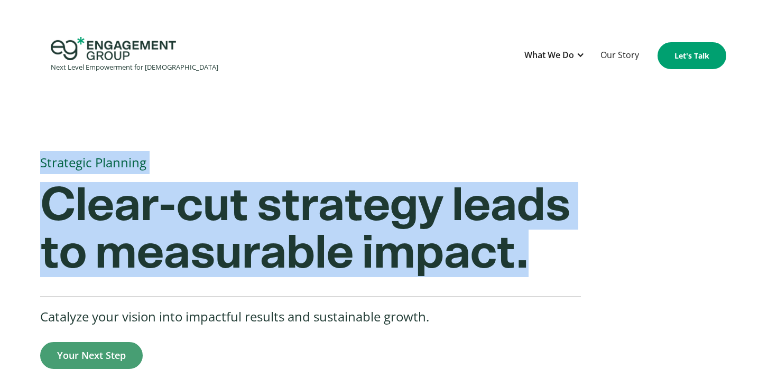
drag, startPoint x: 41, startPoint y: 165, endPoint x: 540, endPoint y: 270, distance: 509.9
copy div "Strategic Planning Clear-cut strategy leads to measurable impact."
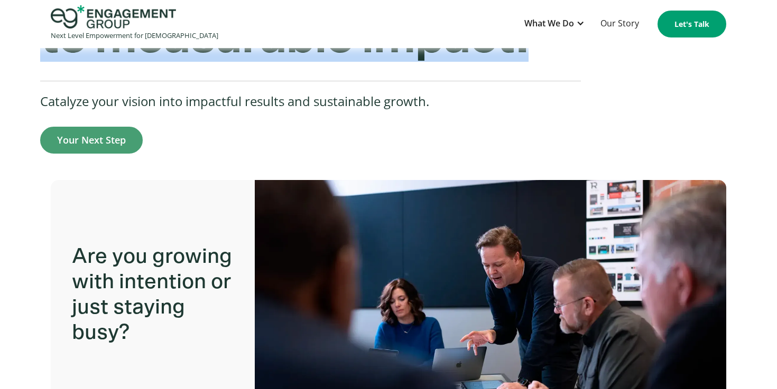
scroll to position [73, 0]
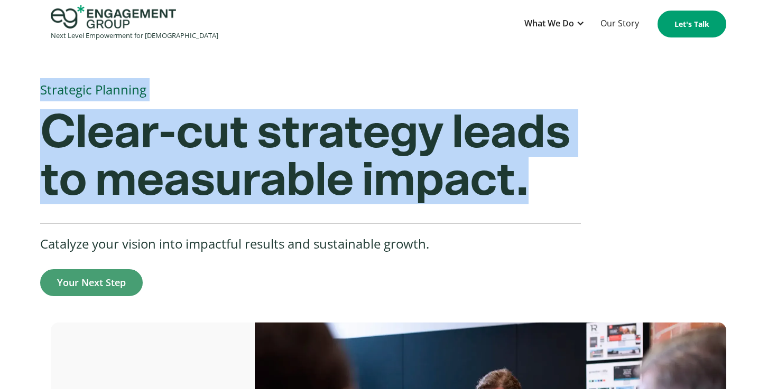
click at [150, 152] on strong "Clear-cut strategy leads to measurable impact." at bounding box center [305, 156] width 530 height 95
drag, startPoint x: 45, startPoint y: 131, endPoint x: 554, endPoint y: 189, distance: 512.8
click at [554, 189] on h2 "Clear-cut strategy leads to measurable impact." at bounding box center [310, 163] width 541 height 109
copy strong "Clear-cut strategy leads to measurable impact."
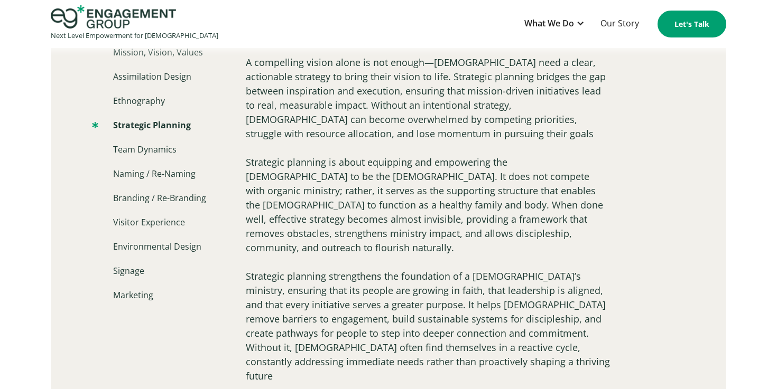
scroll to position [711, 0]
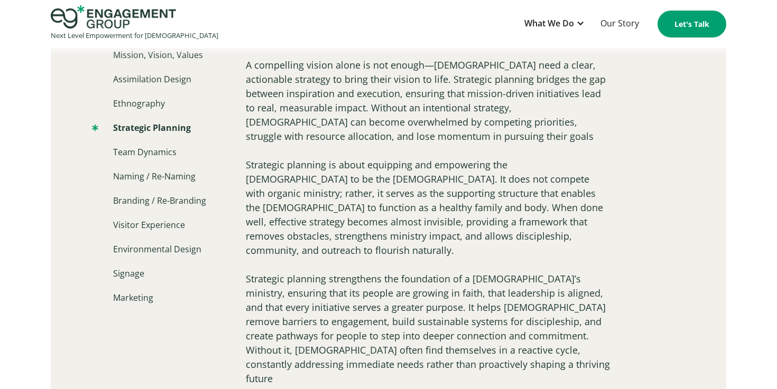
click at [161, 160] on nav "The 360° Plan The 360° Program Mission, Vision, Values Assimilation Design Ethn…" at bounding box center [149, 151] width 114 height 308
click at [166, 149] on link "Team Dynamics" at bounding box center [134, 152] width 85 height 13
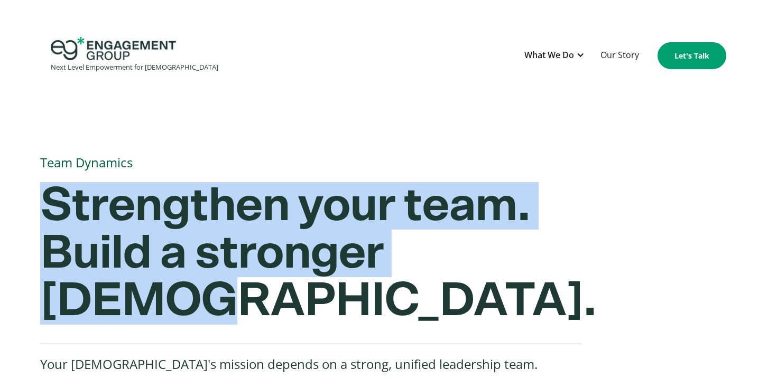
drag, startPoint x: 45, startPoint y: 196, endPoint x: 544, endPoint y: 246, distance: 501.4
click at [544, 246] on strong "Strengthen your team. Build a stronger [DEMOGRAPHIC_DATA]." at bounding box center [318, 253] width 556 height 143
copy strong "Strengthen your team. Build a stronger [DEMOGRAPHIC_DATA]"
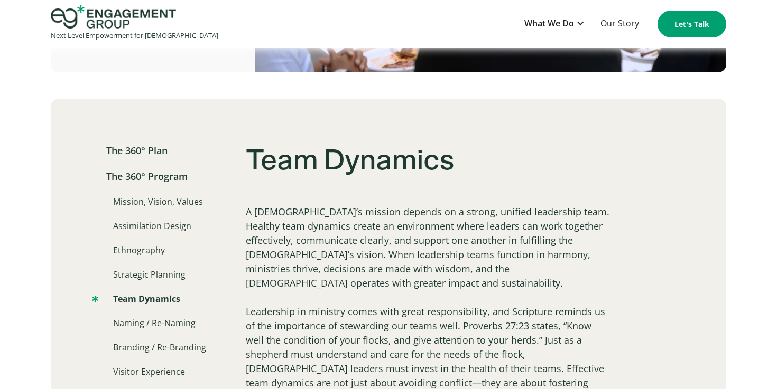
scroll to position [616, 0]
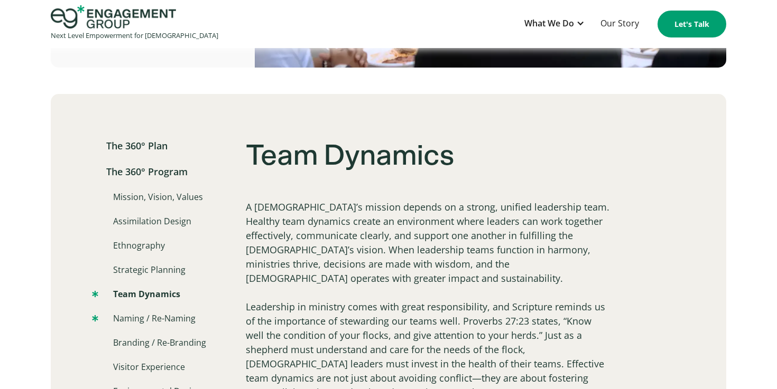
click at [145, 312] on link "Naming / Re-Naming" at bounding box center [144, 318] width 104 height 13
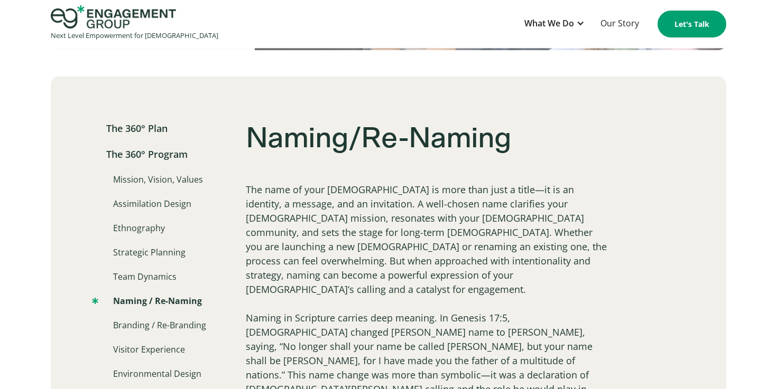
scroll to position [607, 0]
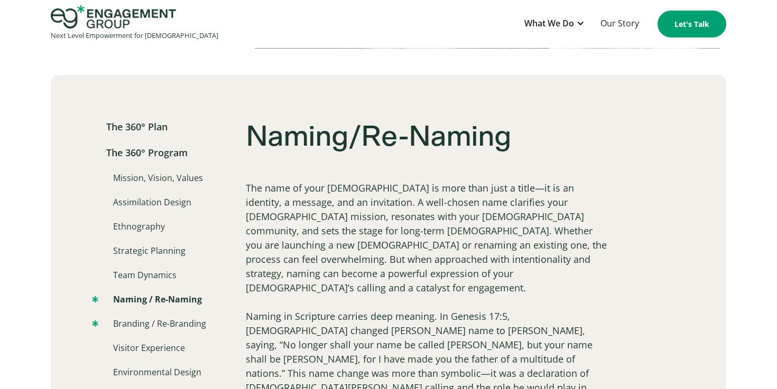
click at [144, 323] on link "Branding / Re-Branding" at bounding box center [149, 324] width 114 height 13
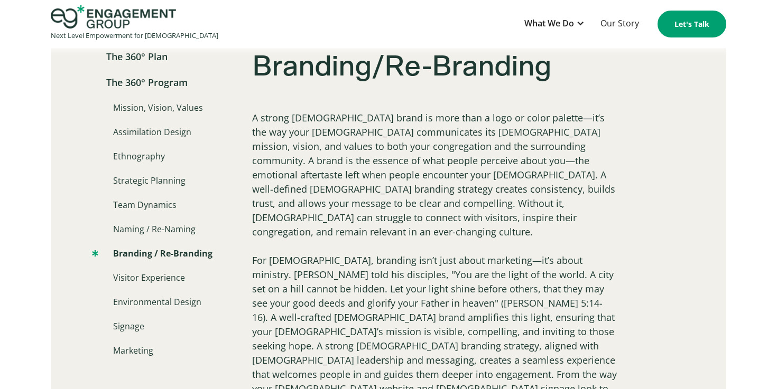
scroll to position [678, 0]
click at [164, 279] on link "Visitor Experience" at bounding box center [138, 277] width 93 height 13
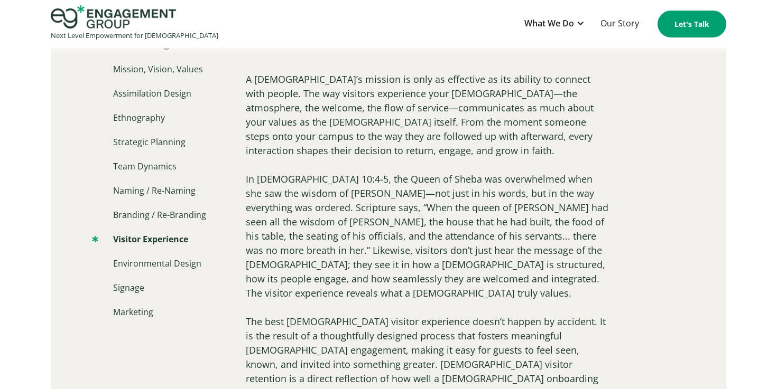
scroll to position [713, 0]
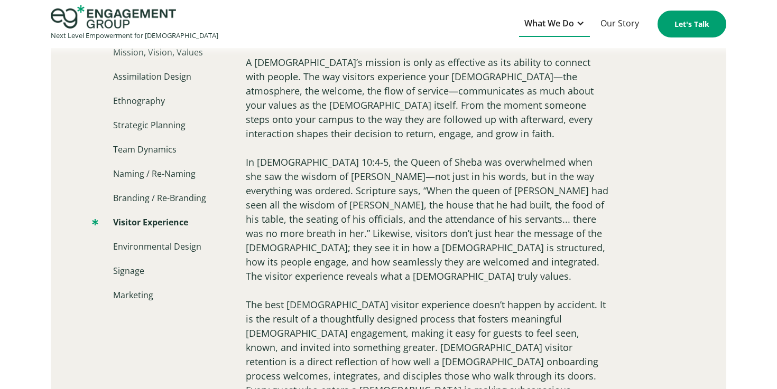
click at [582, 20] on div at bounding box center [580, 23] width 8 height 8
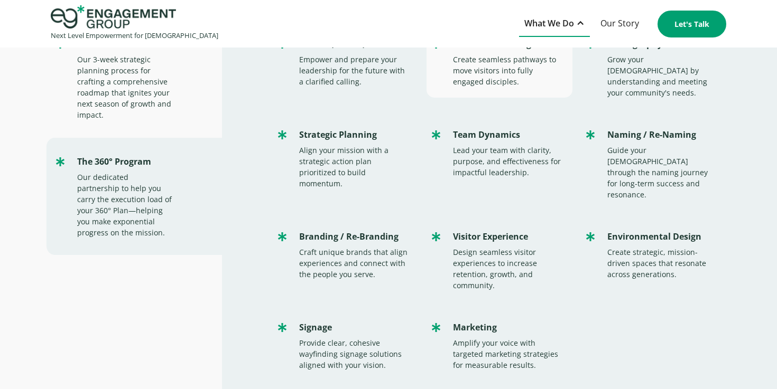
scroll to position [84, 0]
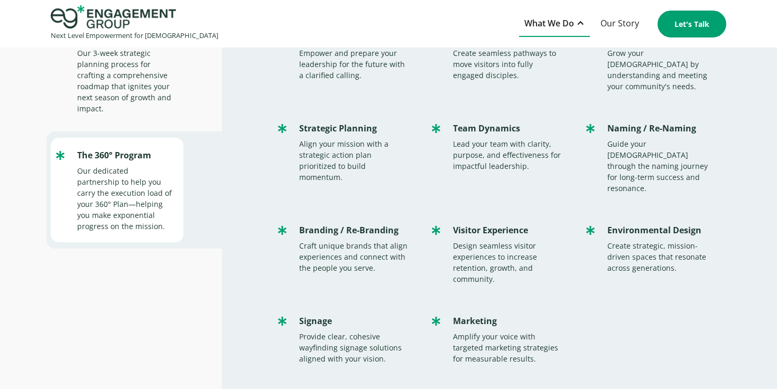
click at [131, 184] on div "Our dedicated partnership to help you carry the execution load of your 360° Pla…" at bounding box center [125, 198] width 96 height 67
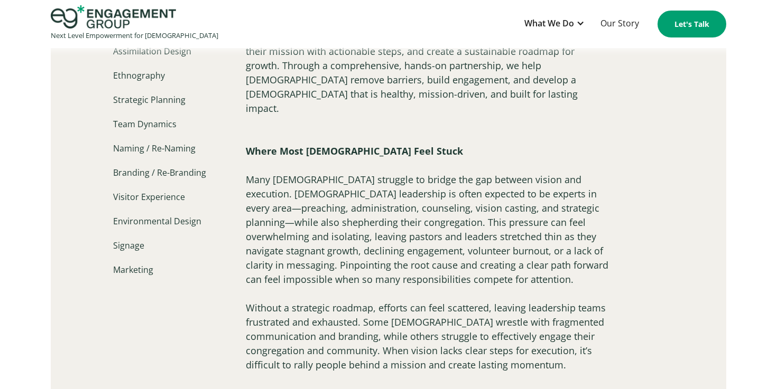
scroll to position [724, 0]
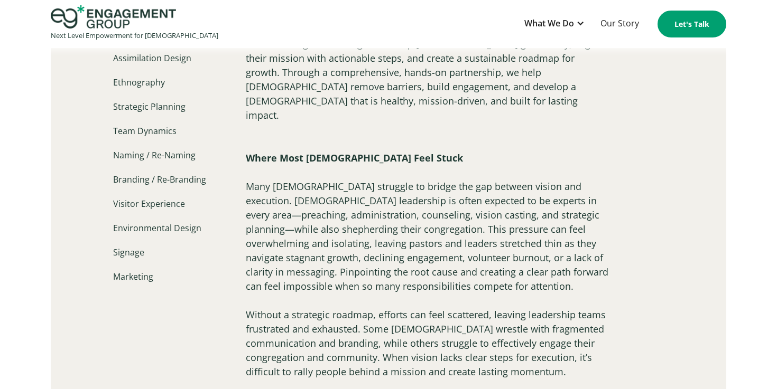
click at [246, 170] on p "The 360° Program is designed to help churches gain clarity, align their mission…" at bounding box center [428, 272] width 365 height 471
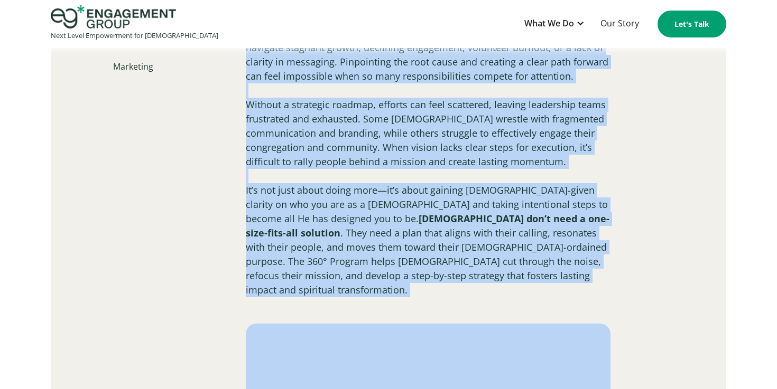
scroll to position [940, 0]
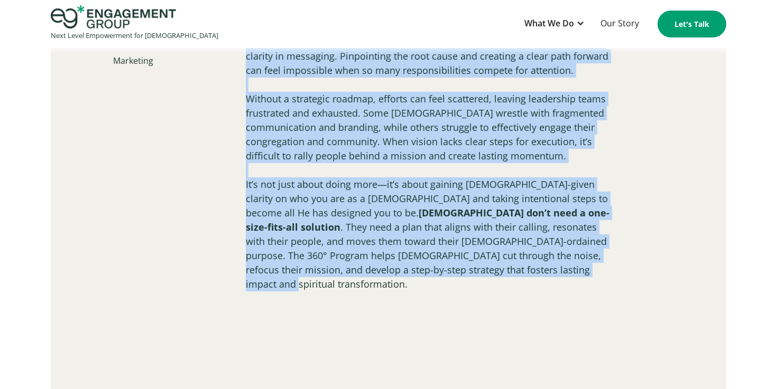
drag, startPoint x: 245, startPoint y: 170, endPoint x: 425, endPoint y: 249, distance: 196.9
click at [425, 249] on p "The 360° Program is designed to help churches gain clarity, align their mission…" at bounding box center [428, 56] width 365 height 471
copy p "Many churches struggle to bridge the gap between vision and execution. Church l…"
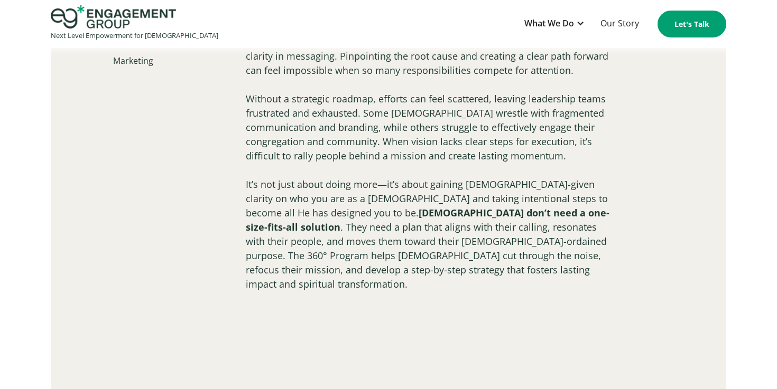
click at [734, 271] on div "Cookie settings" at bounding box center [661, 266] width 186 height 15
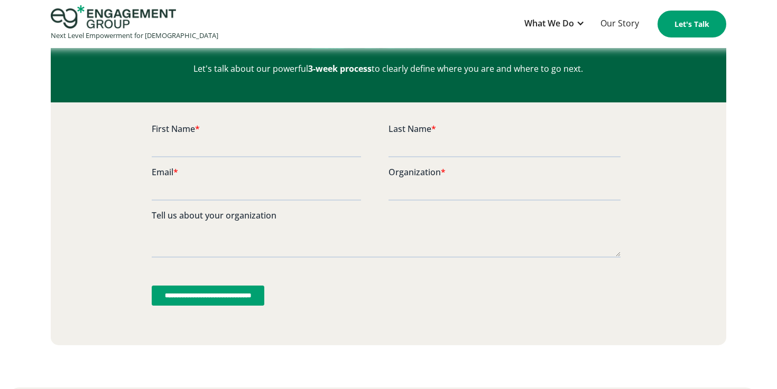
scroll to position [4550, 0]
